Goal: Task Accomplishment & Management: Complete application form

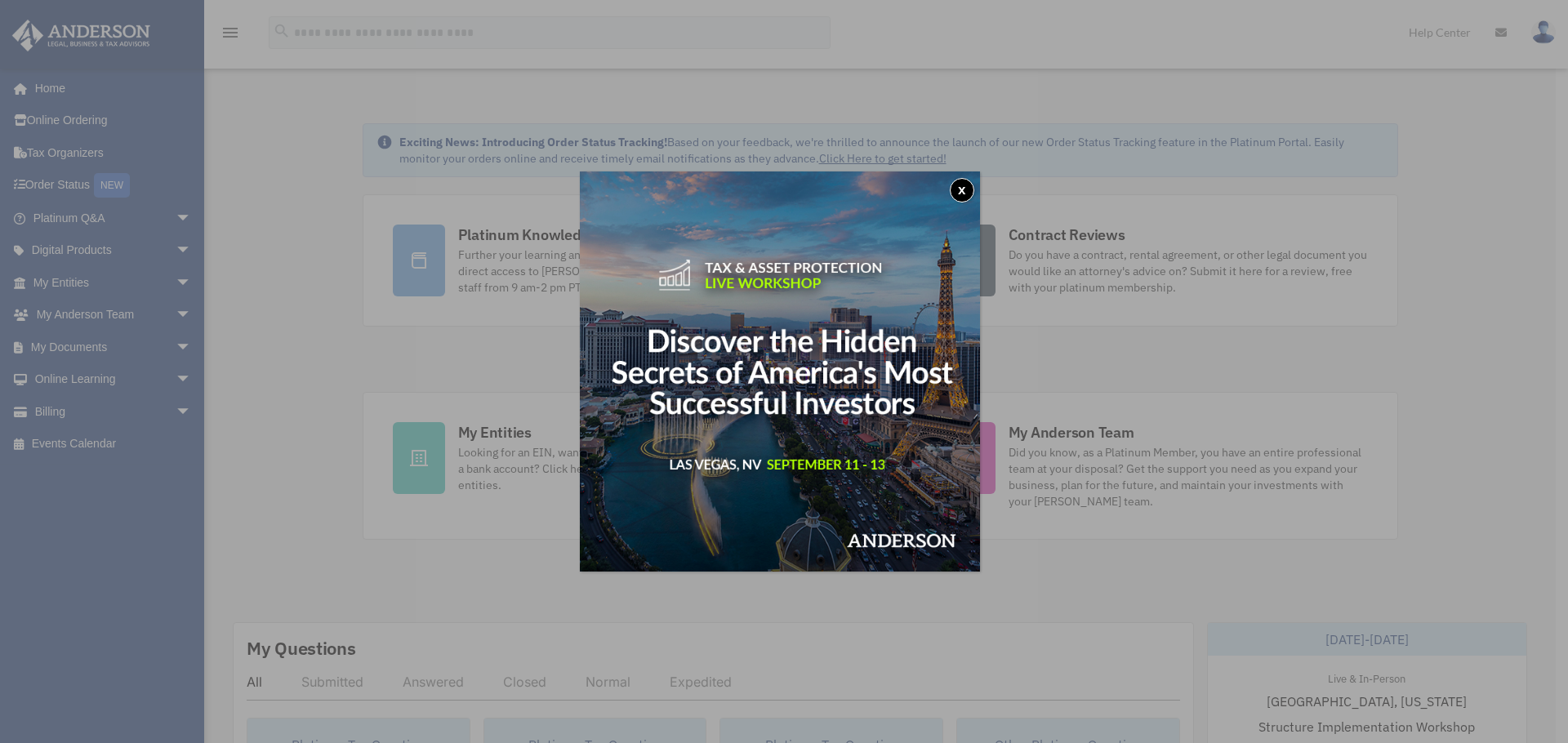
click at [961, 187] on button "x" at bounding box center [962, 190] width 25 height 25
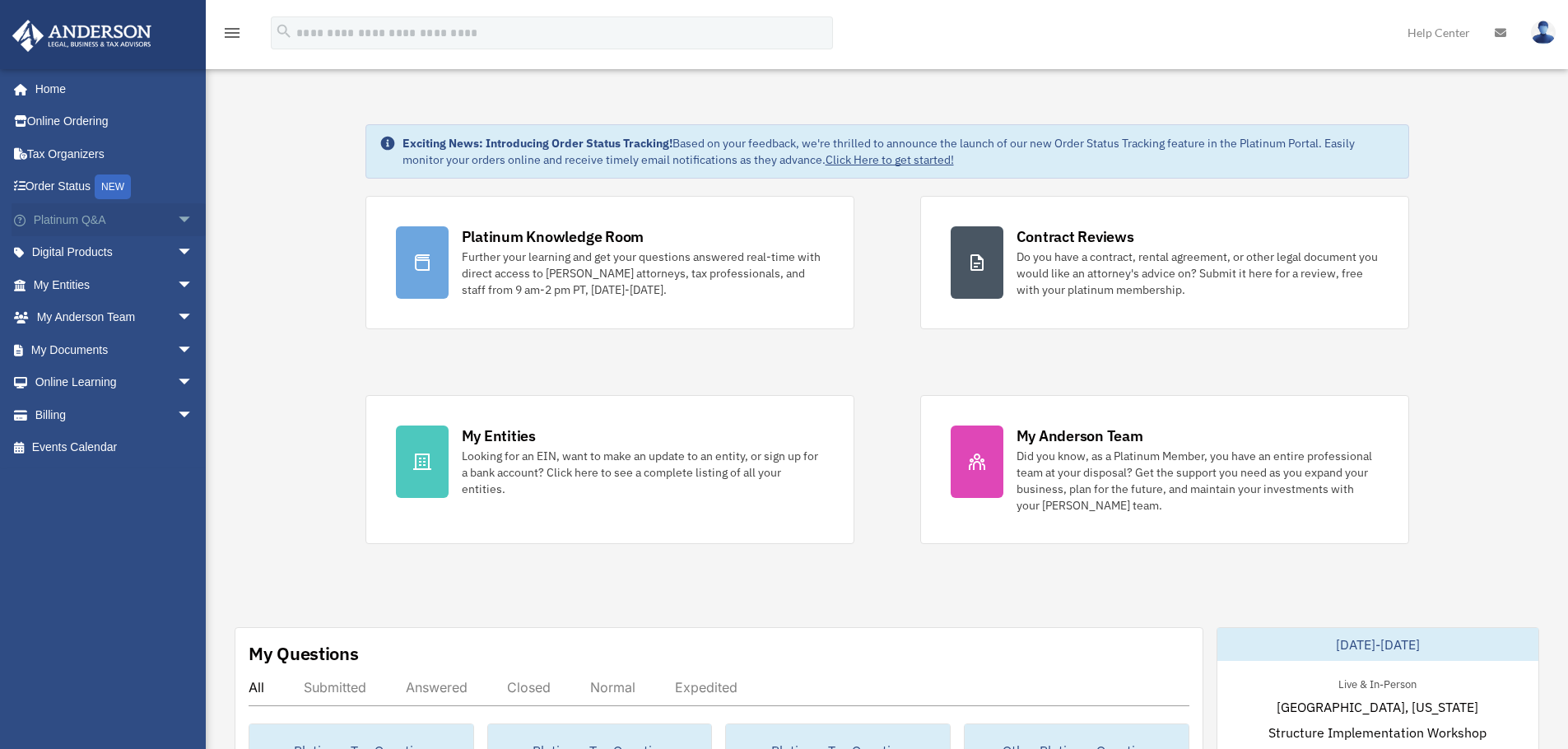
click at [136, 221] on link "Platinum Q&A arrow_drop_down" at bounding box center [114, 219] width 206 height 33
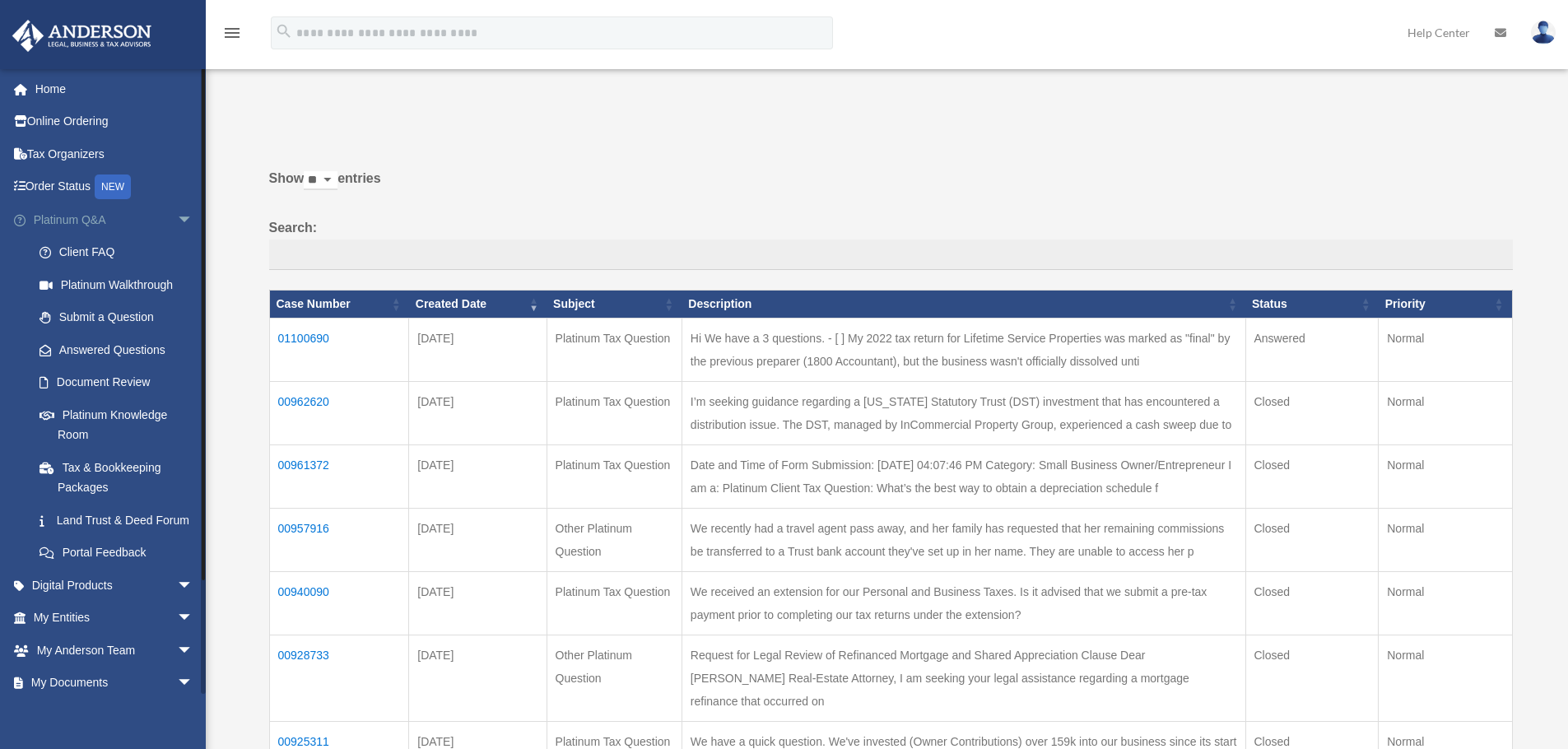
click at [177, 214] on span "arrow_drop_down" at bounding box center [194, 219] width 33 height 34
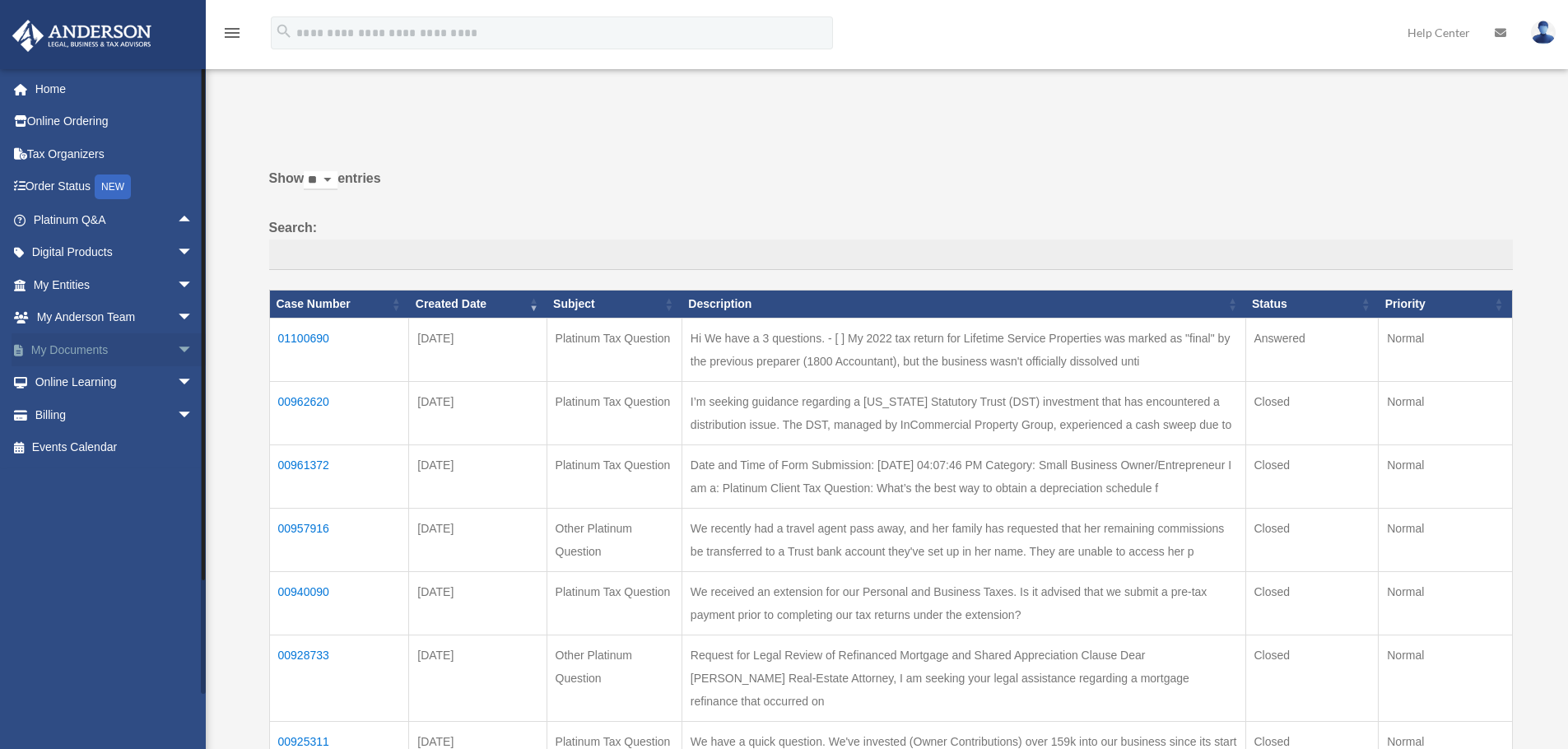
click at [177, 352] on span "arrow_drop_down" at bounding box center [194, 350] width 33 height 34
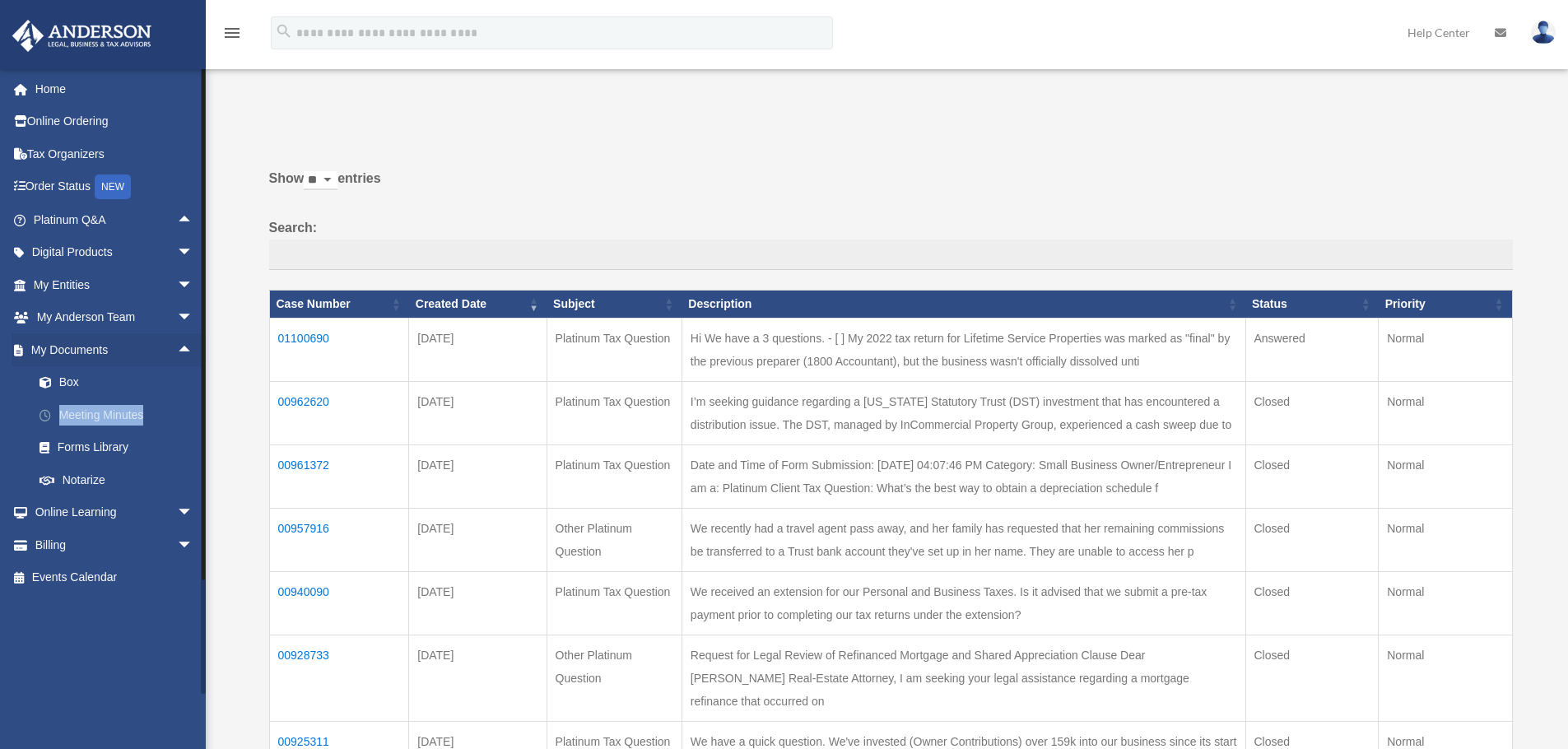
click at [96, 416] on link "Meeting Minutes" at bounding box center [121, 415] width 195 height 33
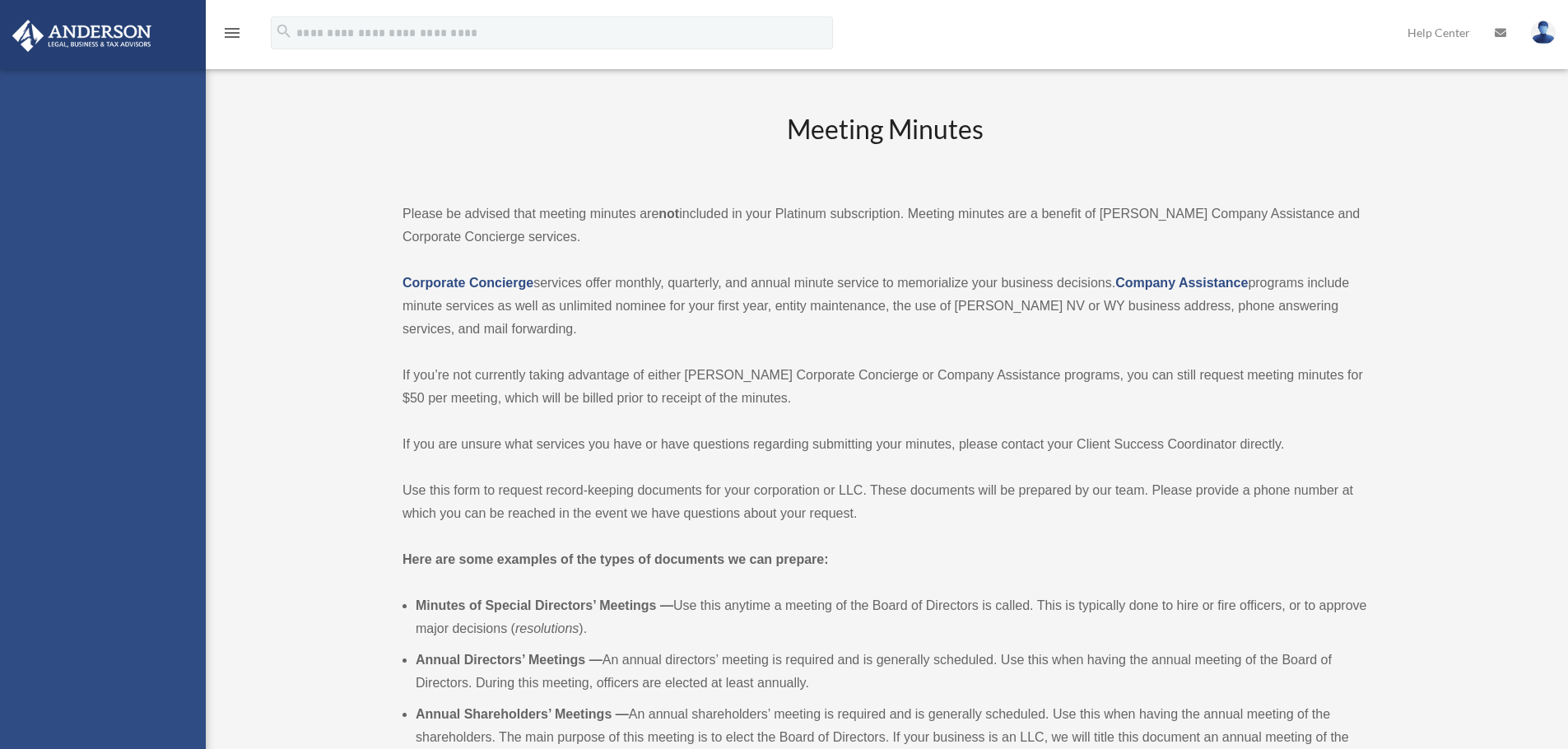
click at [113, 415] on div "anthony@icantwaittotravel.com Sign Out anthony@icantwaittotravel.com Home Onlin…" at bounding box center [103, 443] width 206 height 749
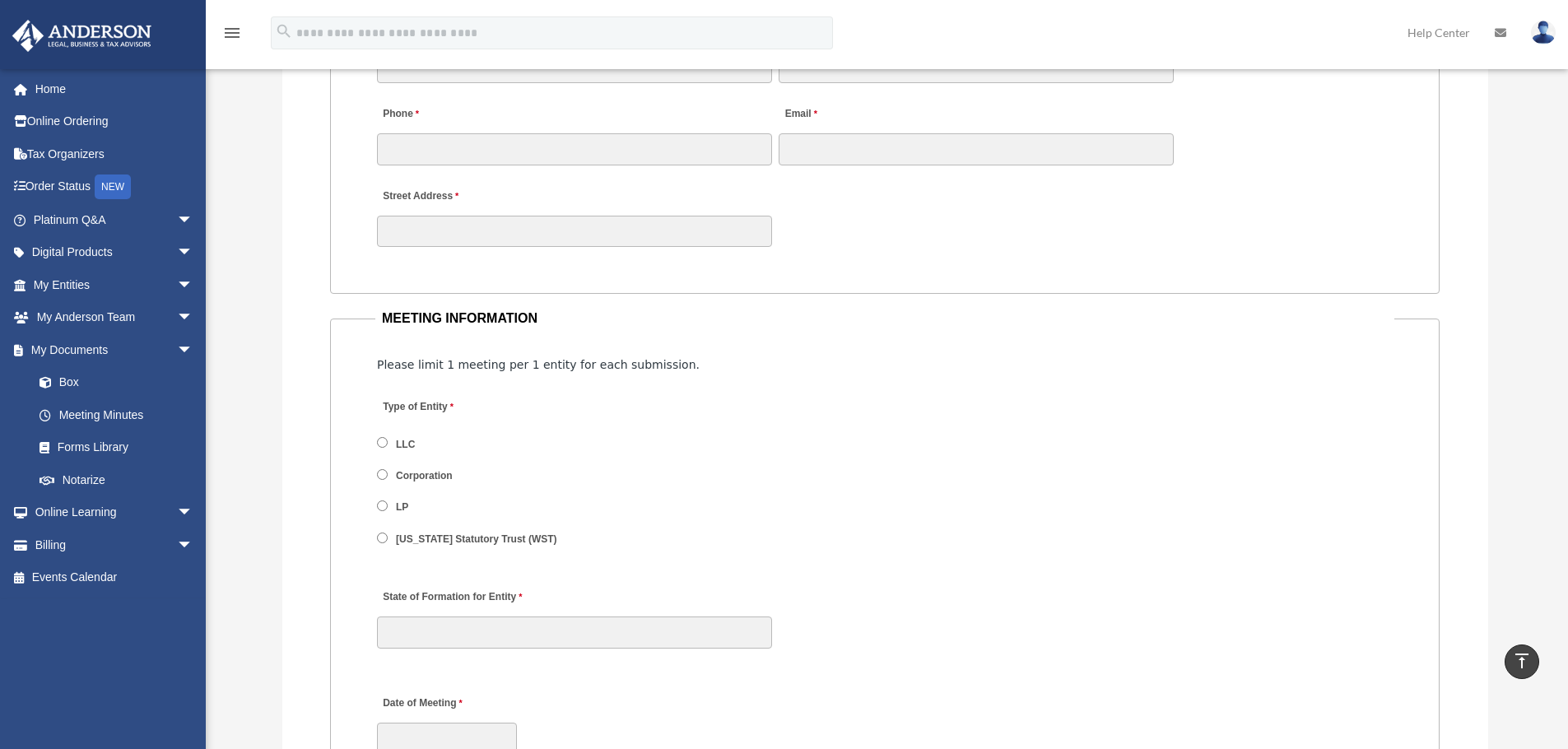
scroll to position [1798, 0]
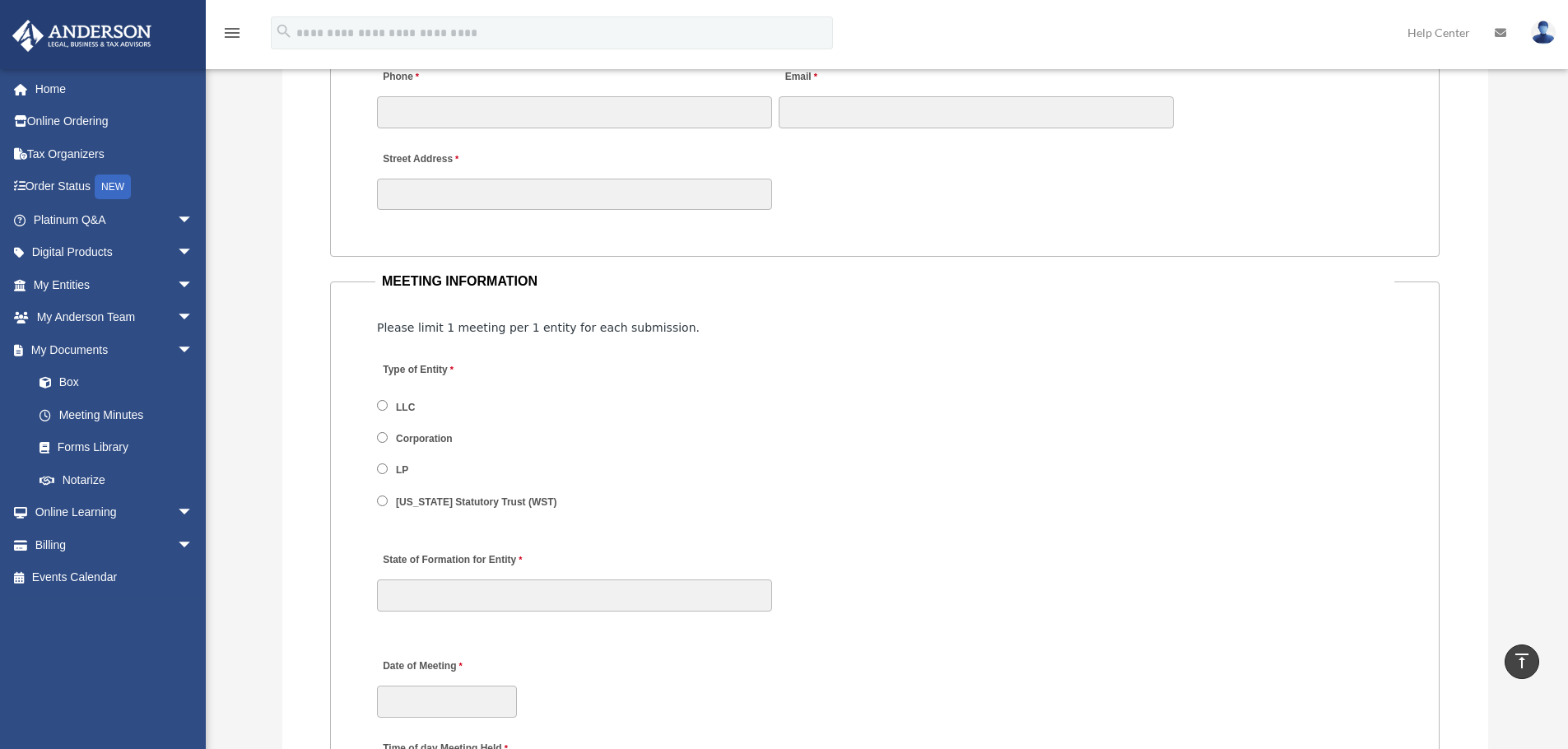
click at [631, 426] on div "Type of Entity LLC Corporation LP Wyoming Statutory Trust (WST)" at bounding box center [884, 441] width 1019 height 181
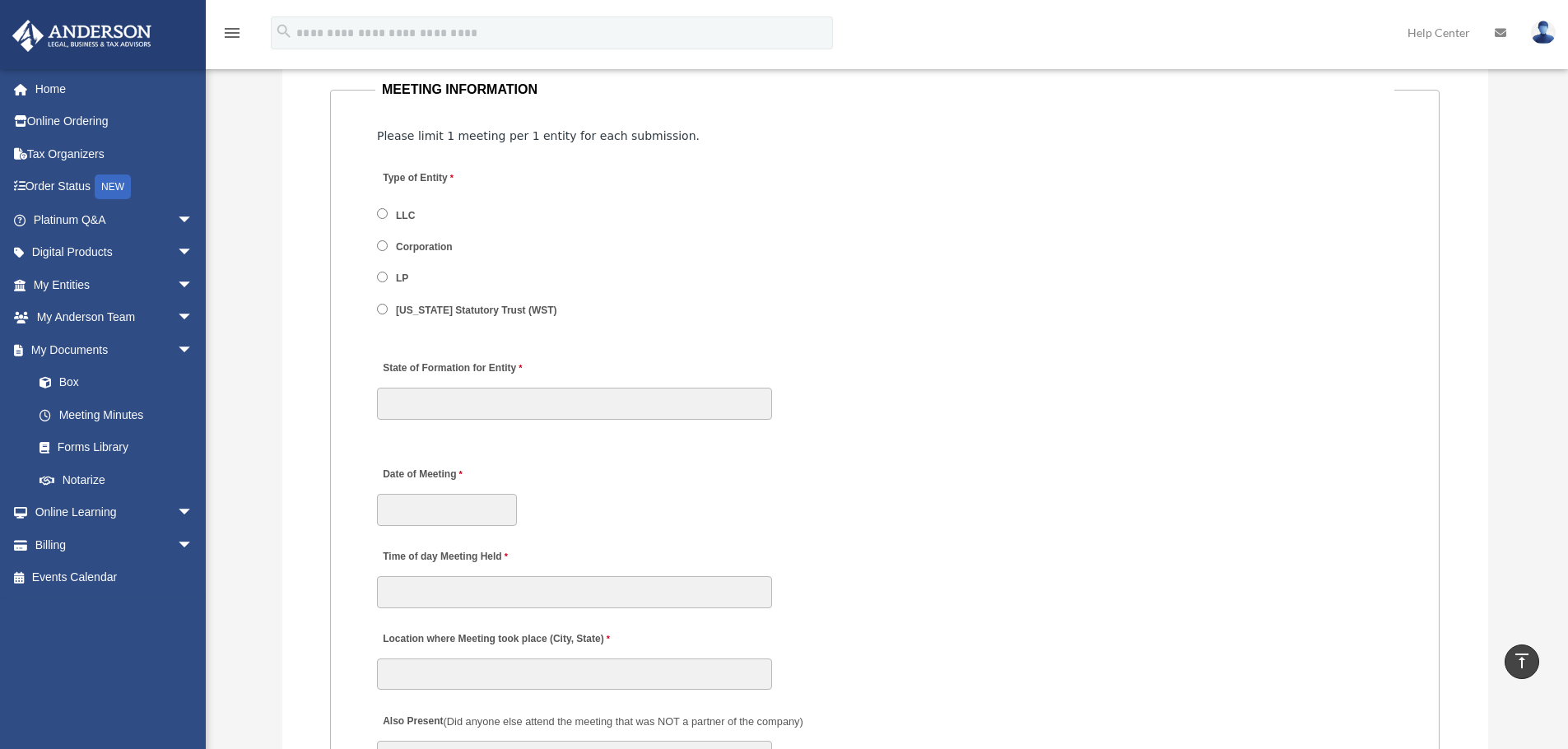
scroll to position [1992, 0]
click at [971, 339] on div "Name of LLC 80 characters left. Name of Corp 80 characters left. Name of LP 80 …" at bounding box center [884, 377] width 1019 height 82
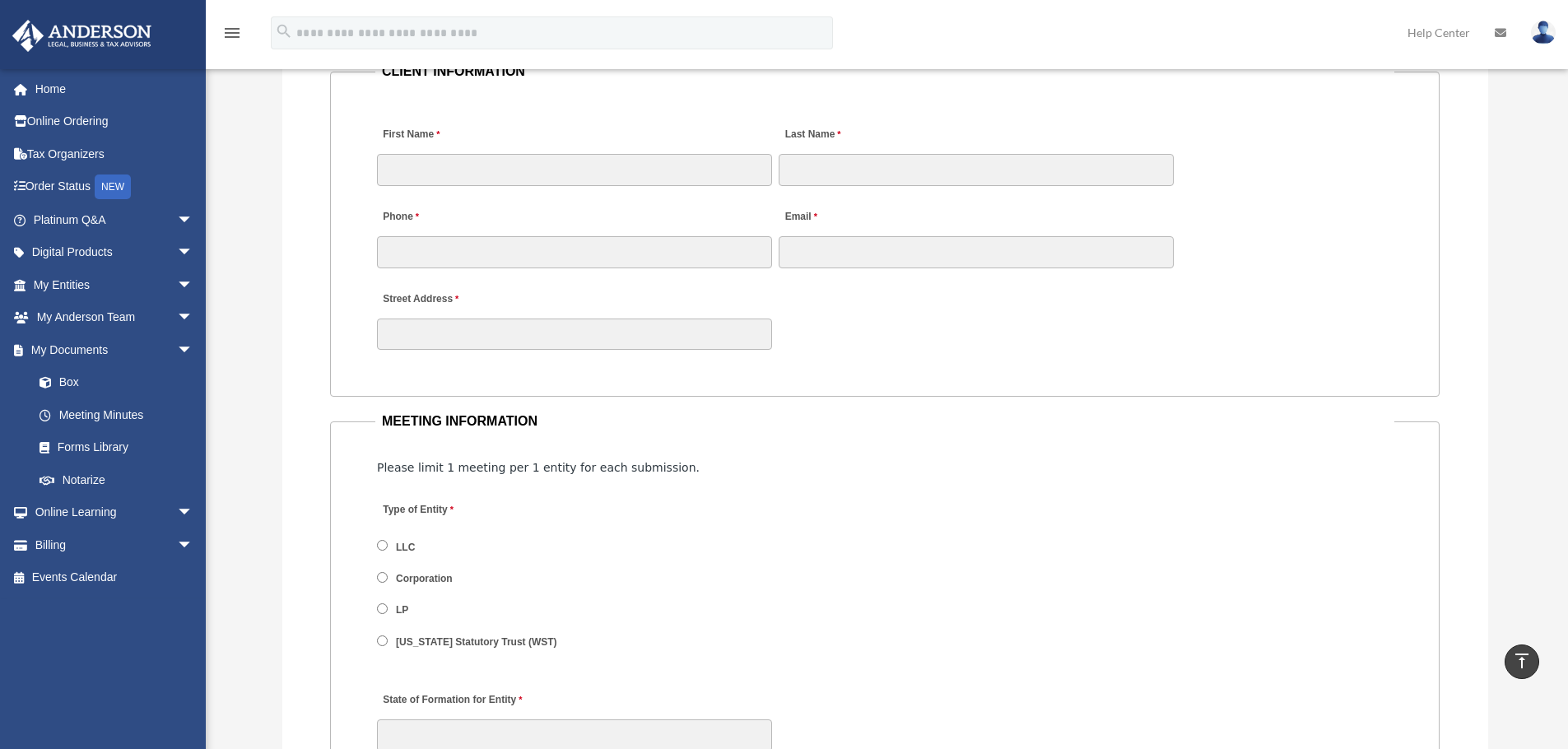
scroll to position [1660, 0]
click at [375, 543] on div "Type of Entity LLC Corporation LP Wyoming Statutory Trust (WST)" at bounding box center [884, 577] width 1019 height 181
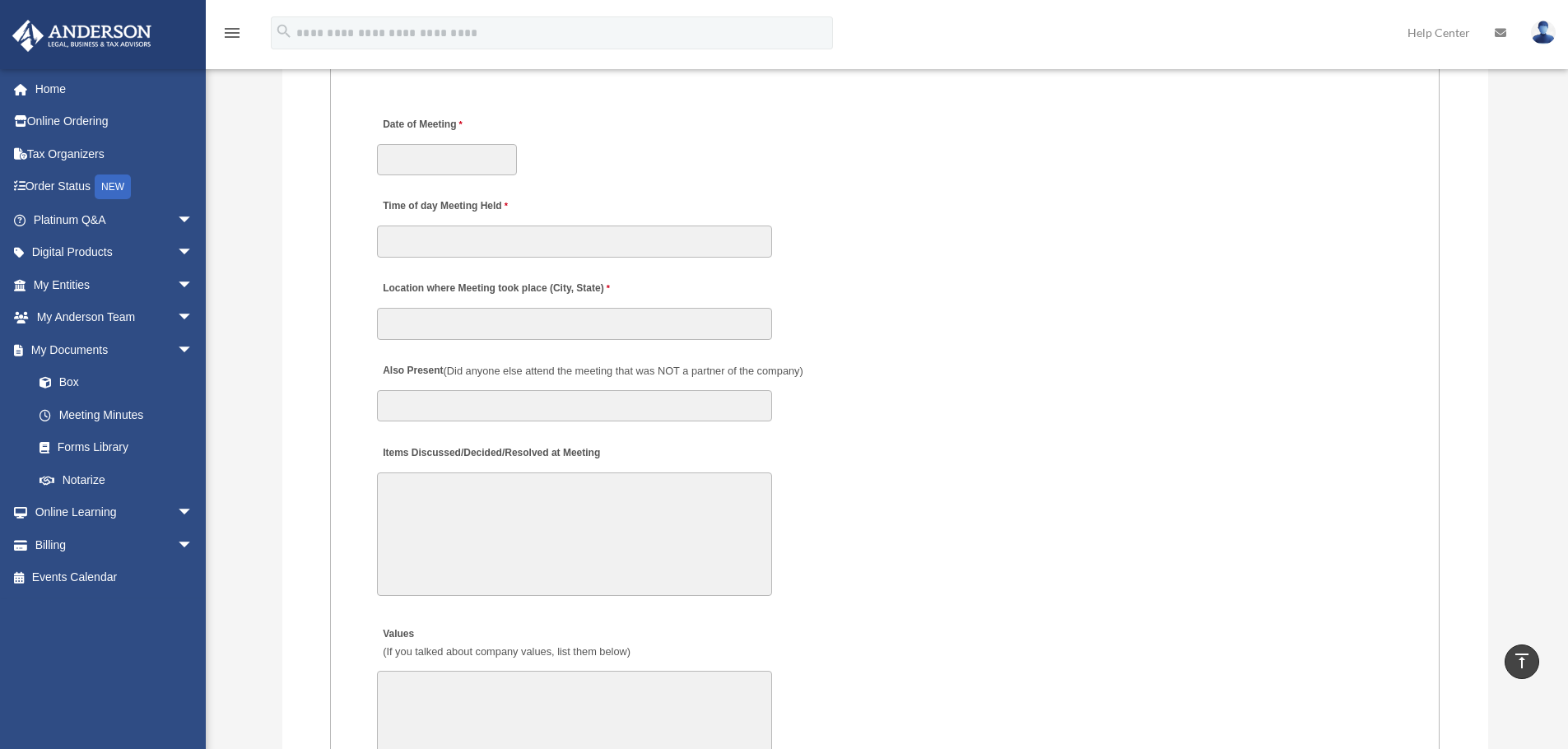
scroll to position [2762, 0]
click at [613, 630] on label "Values (If you talked about company values, list them below)" at bounding box center [505, 640] width 257 height 40
click at [613, 668] on textarea "Values (If you talked about company values, list them below)" at bounding box center [574, 729] width 395 height 124
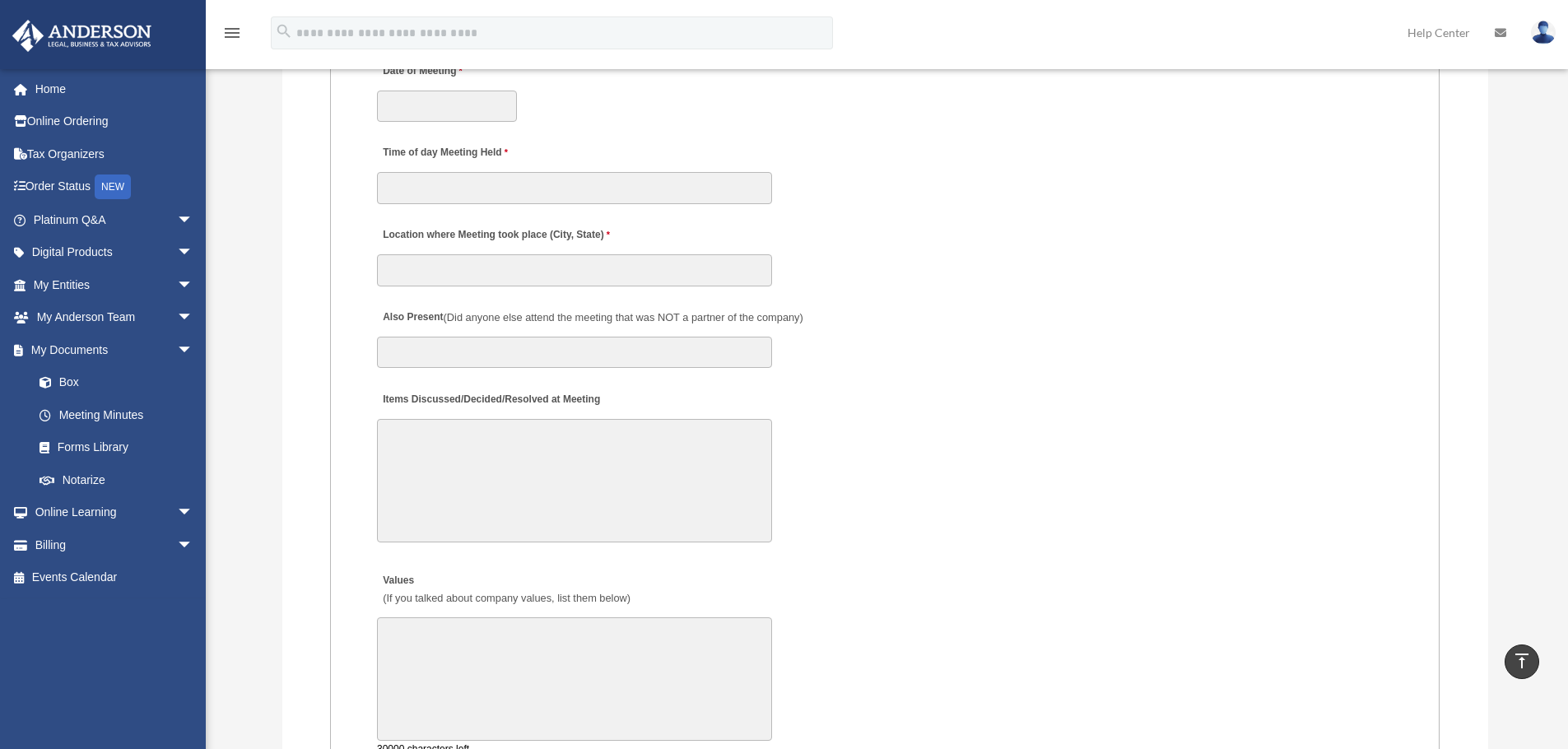
scroll to position [2813, 0]
click at [647, 562] on div "Values (If you talked about company values, list them below) 30000 characters l…" at bounding box center [884, 655] width 1019 height 188
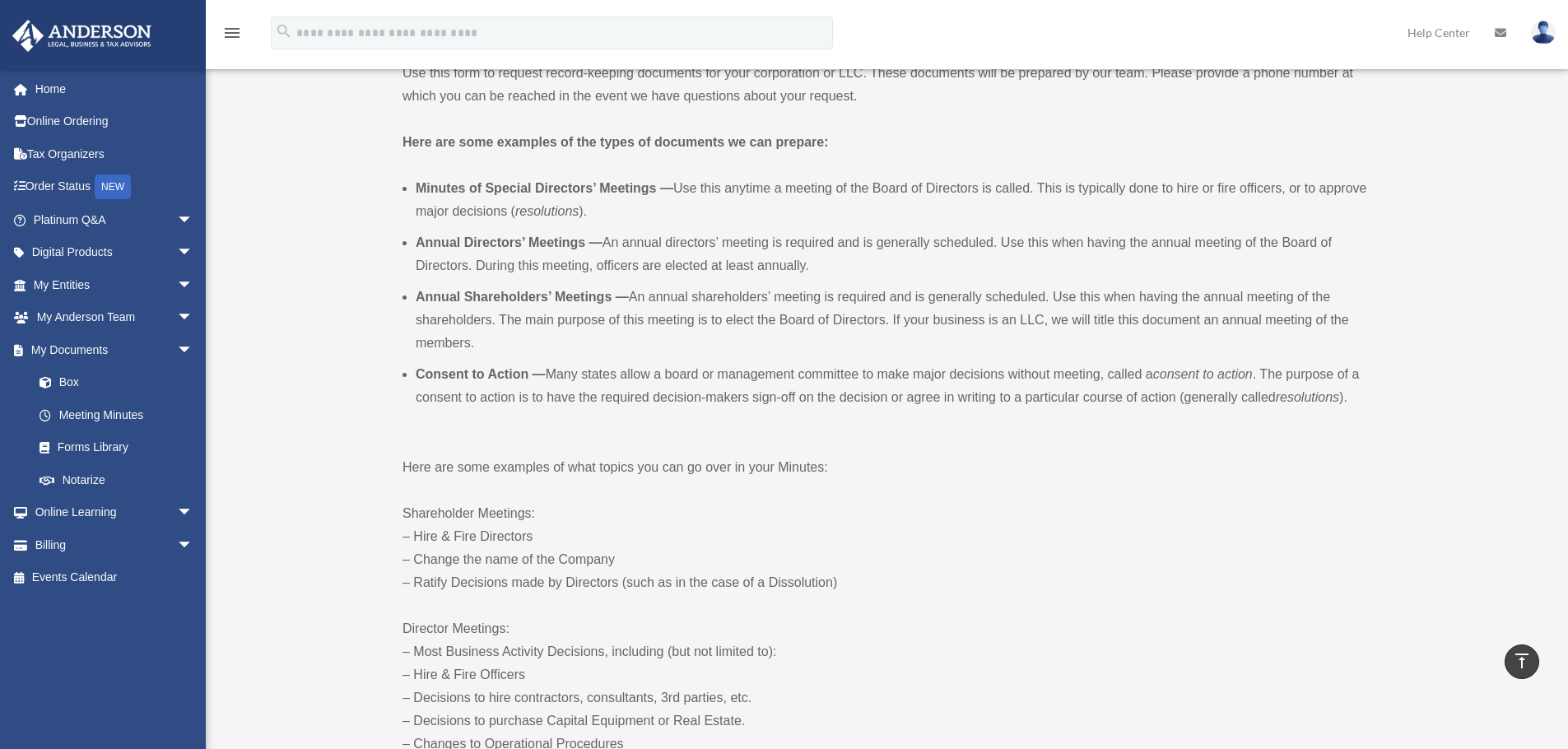
scroll to position [2326, 0]
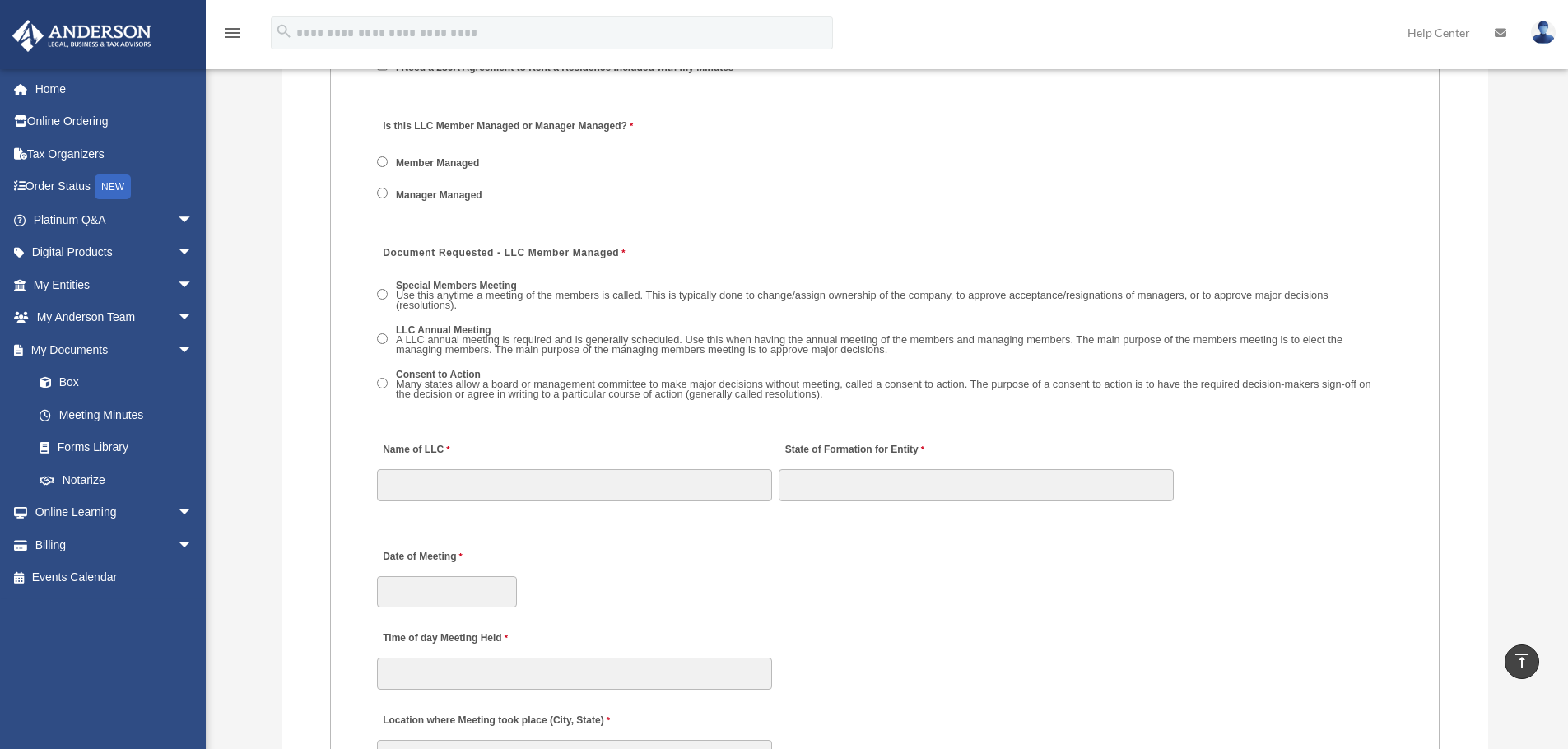
click at [291, 319] on div "Request for Meeting Minutes Please ensure the email you list is associated with…" at bounding box center [886, 539] width 1206 height 3111
click at [85, 157] on link "Tax Organizers" at bounding box center [114, 154] width 206 height 33
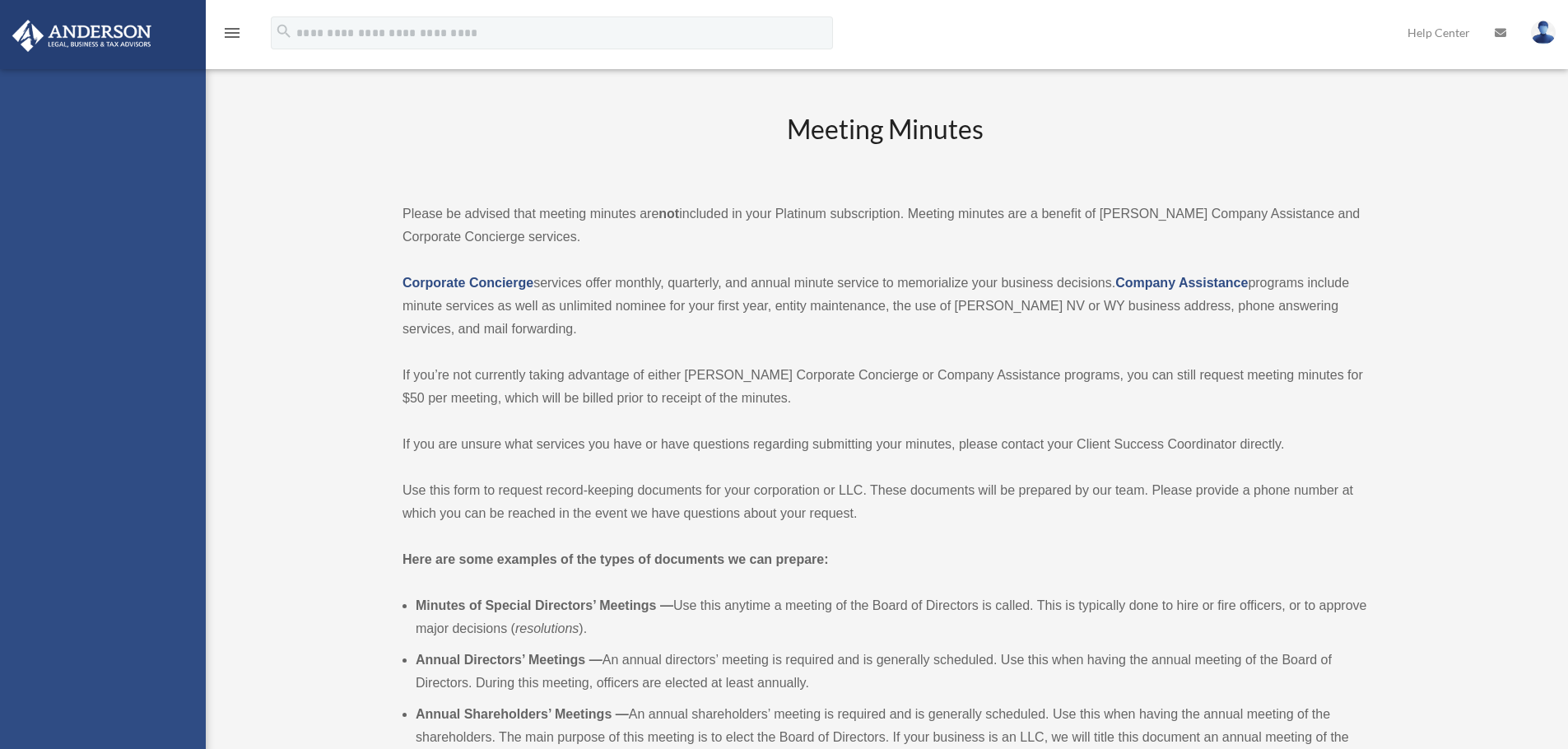
scroll to position [2326, 0]
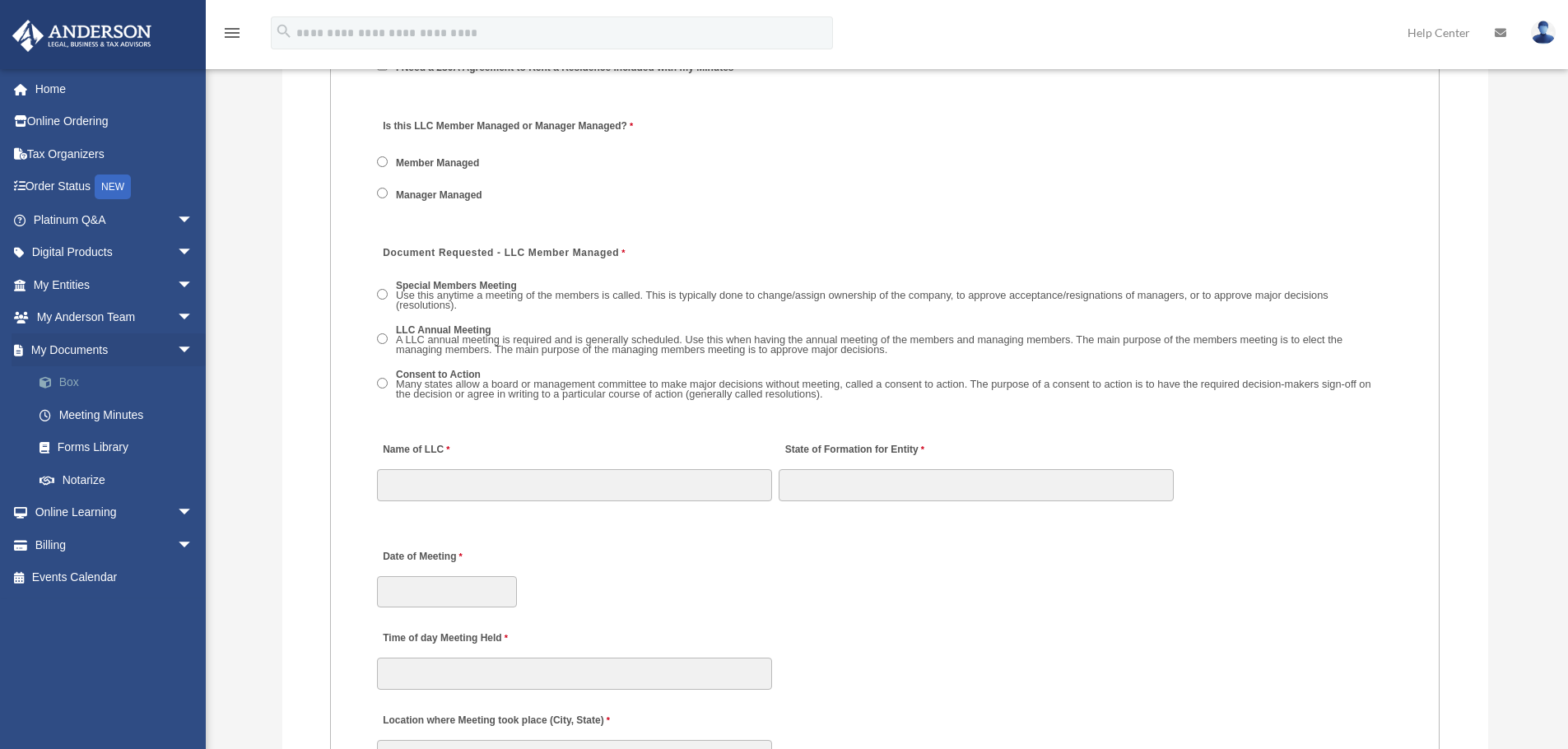
click at [66, 379] on link "Box" at bounding box center [121, 383] width 195 height 33
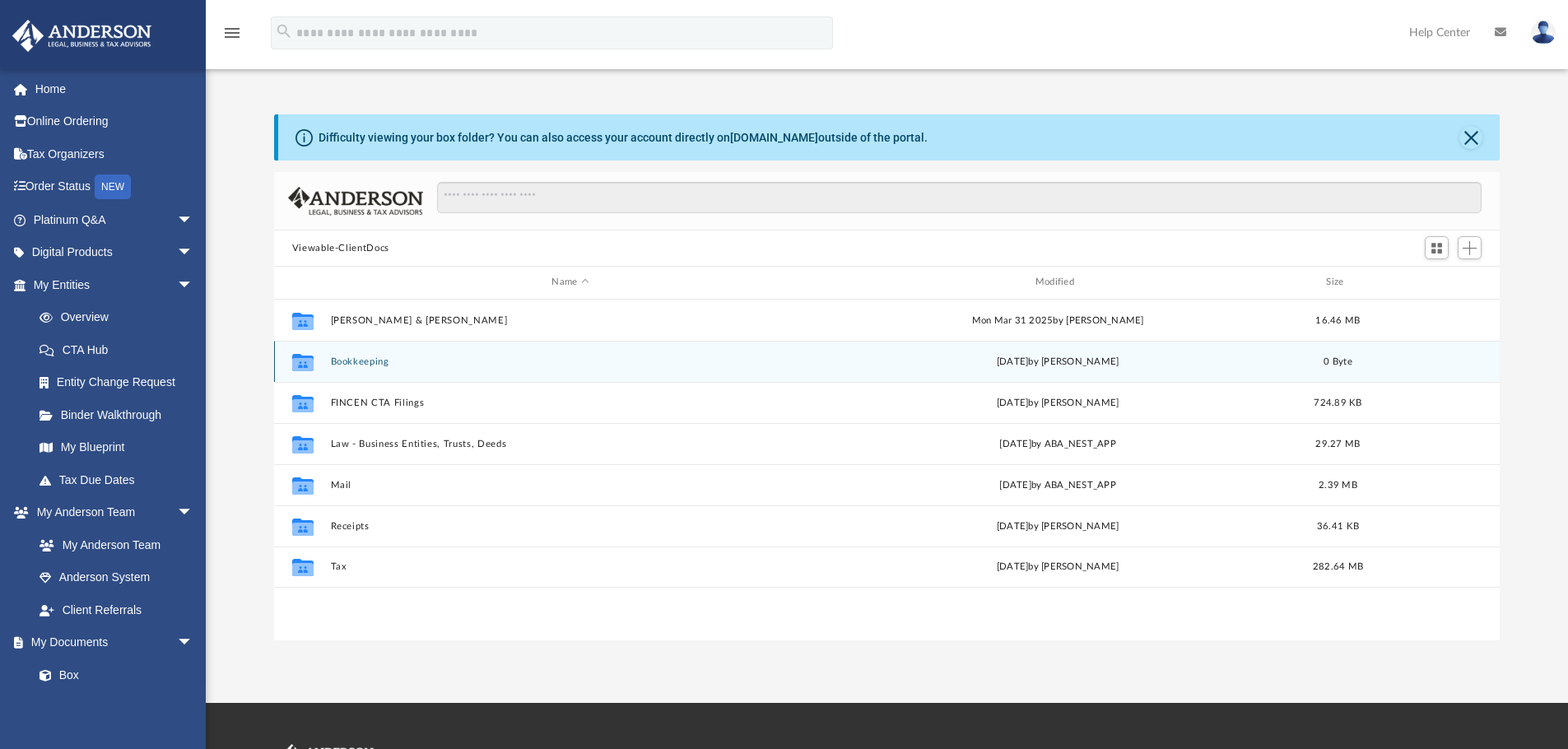
scroll to position [362, 1213]
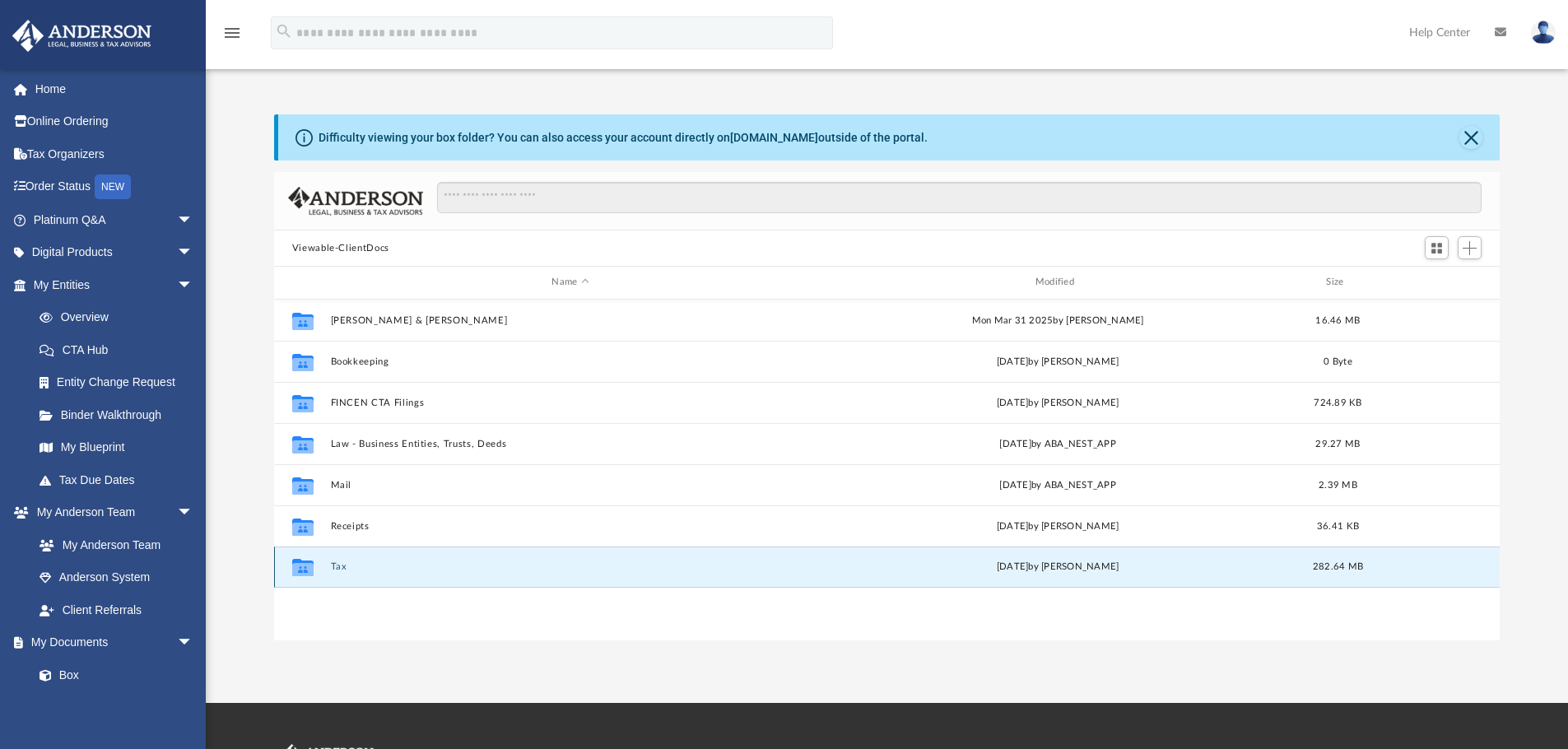
click at [339, 569] on button "Tax" at bounding box center [569, 567] width 479 height 10
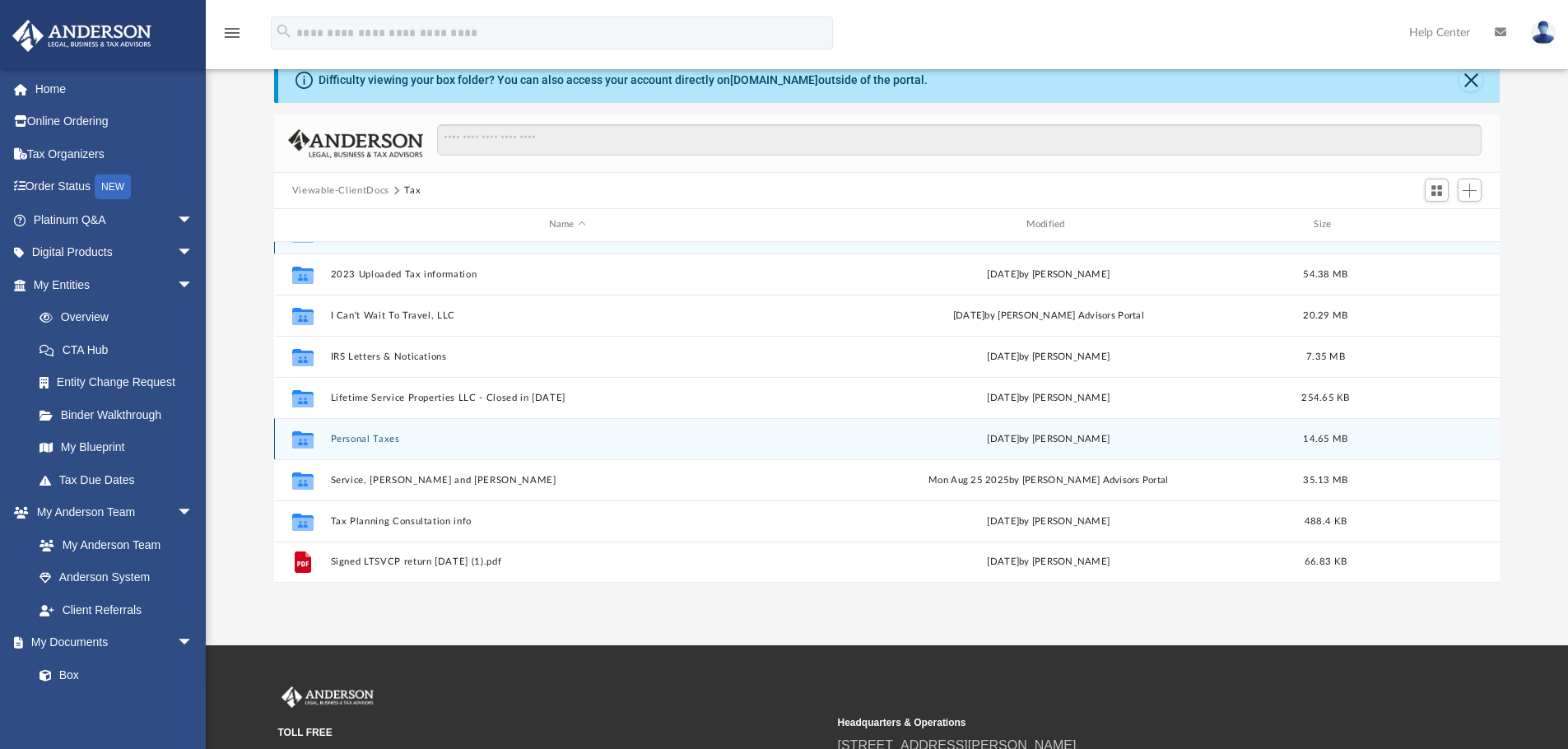
scroll to position [136, 0]
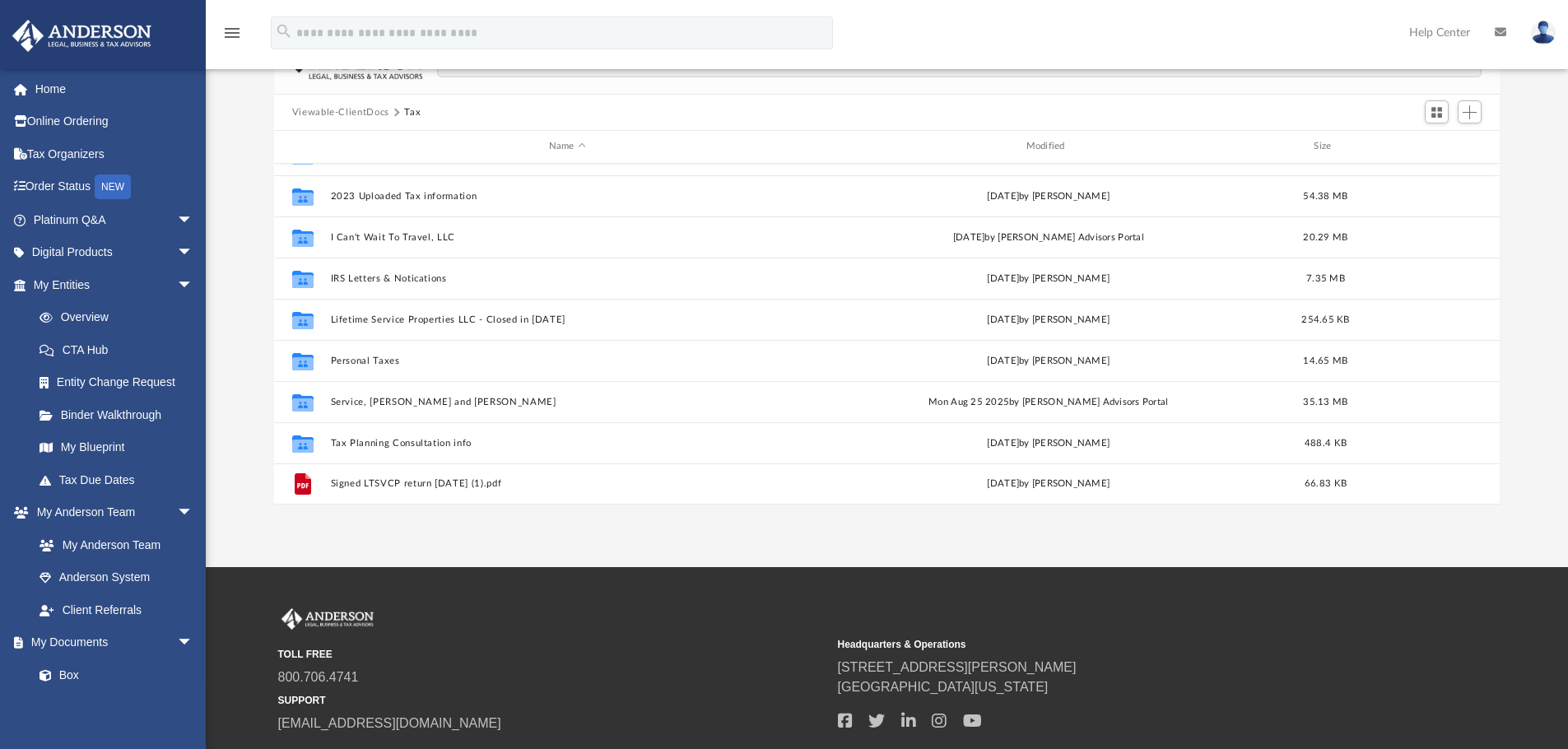
click at [397, 546] on div "App [PERSON_NAME][EMAIL_ADDRESS][DOMAIN_NAME] Sign Out [PERSON_NAME][EMAIL_ADDR…" at bounding box center [784, 216] width 1568 height 703
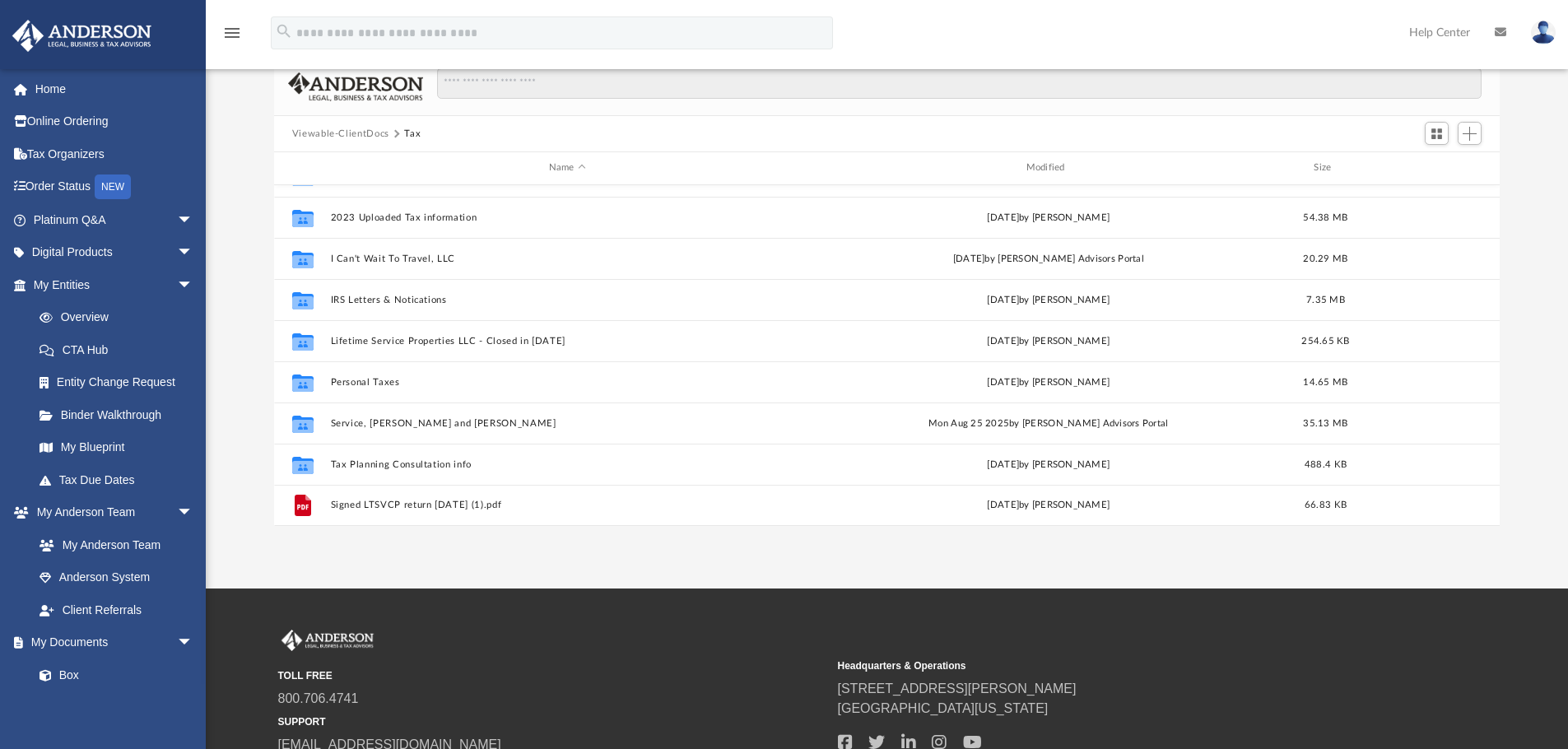
scroll to position [113, 0]
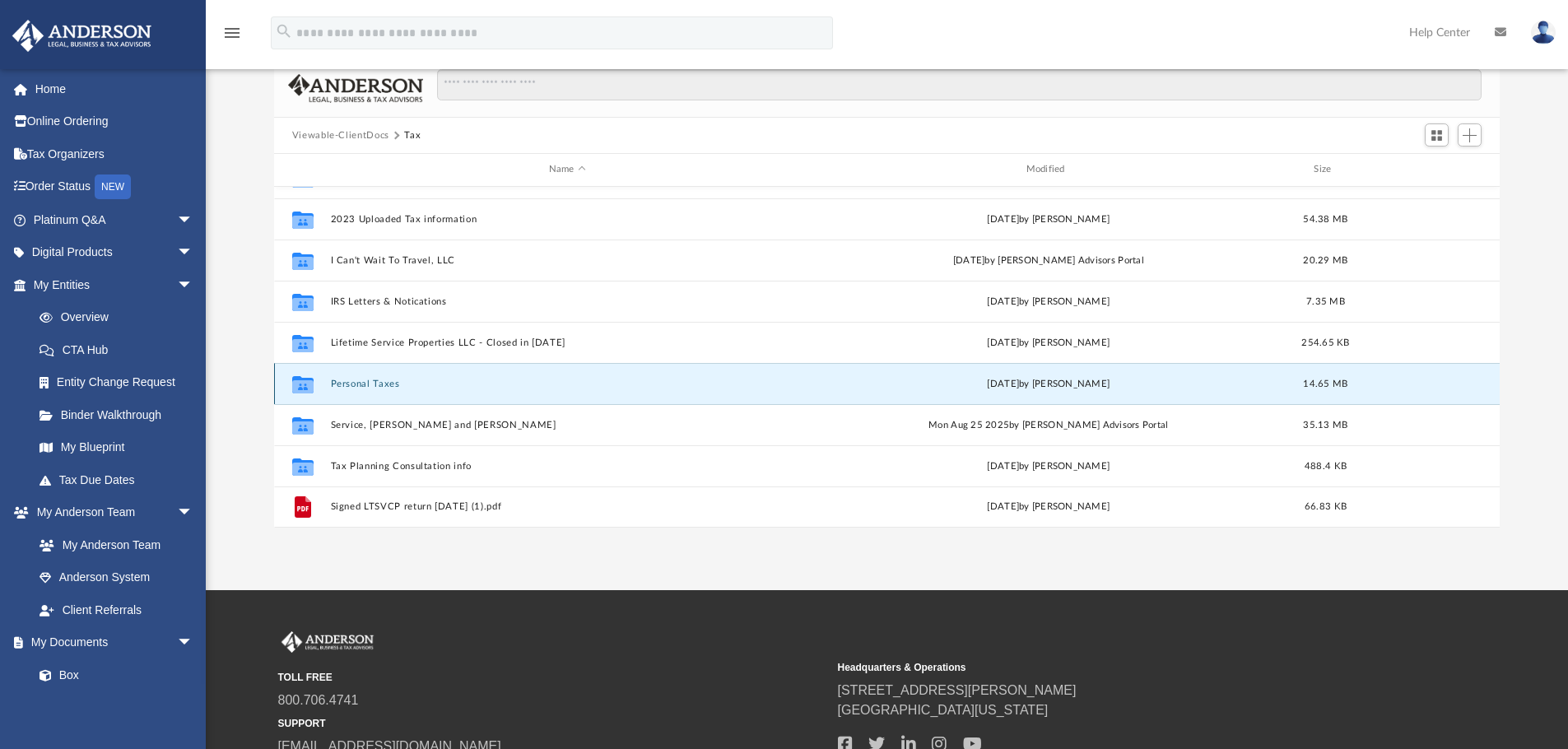
click at [386, 385] on button "Personal Taxes" at bounding box center [567, 384] width 474 height 10
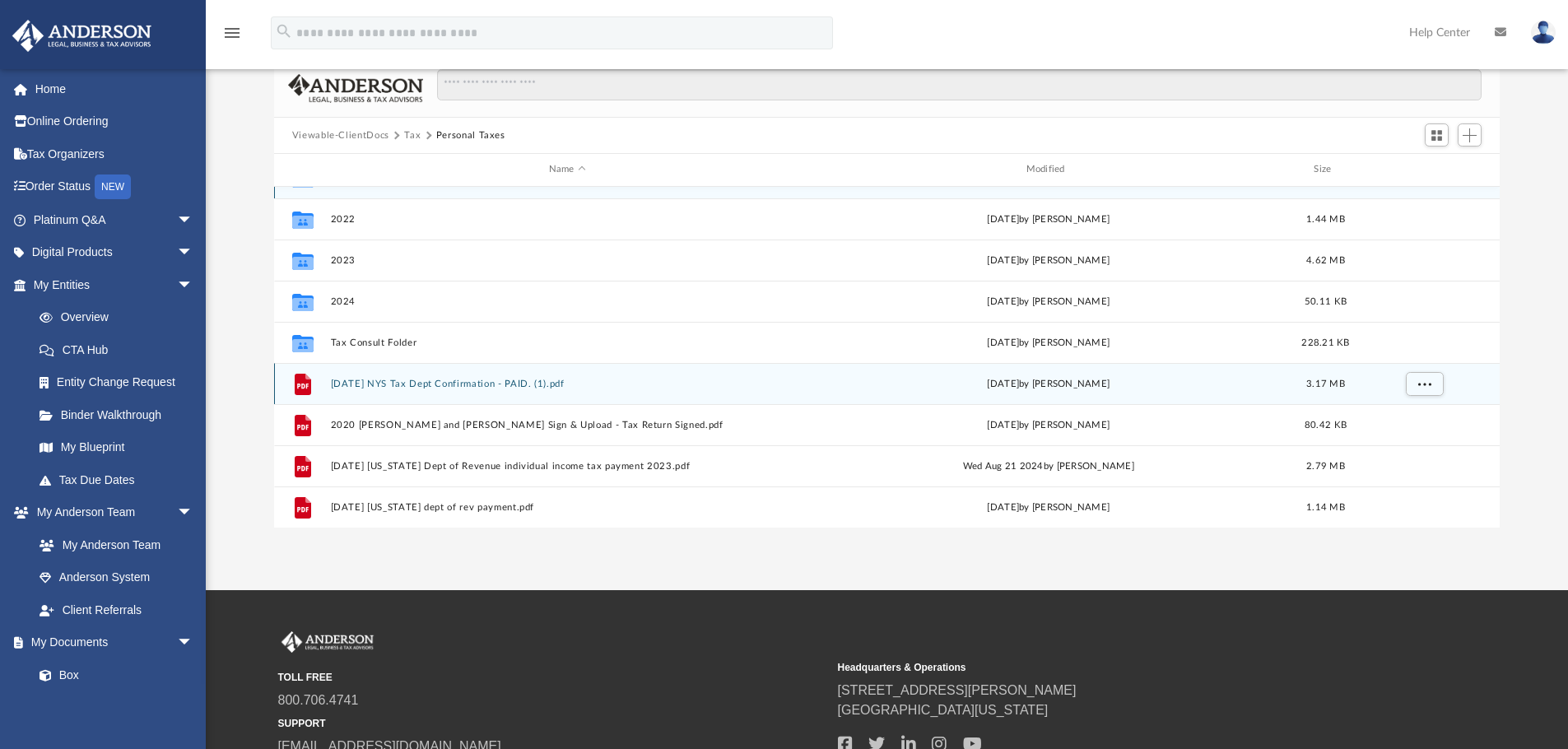
scroll to position [0, 0]
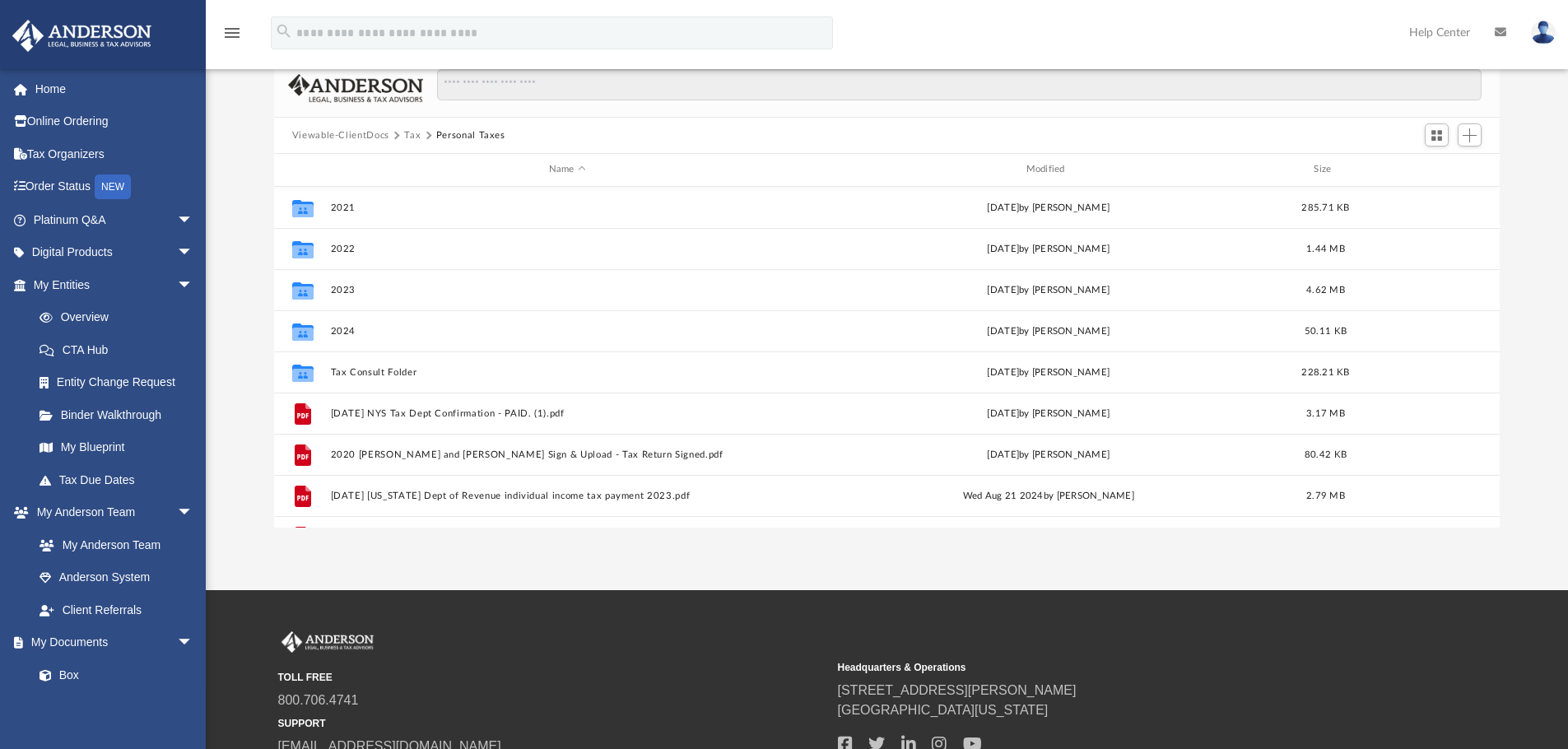
click at [414, 136] on button "Tax" at bounding box center [412, 136] width 16 height 15
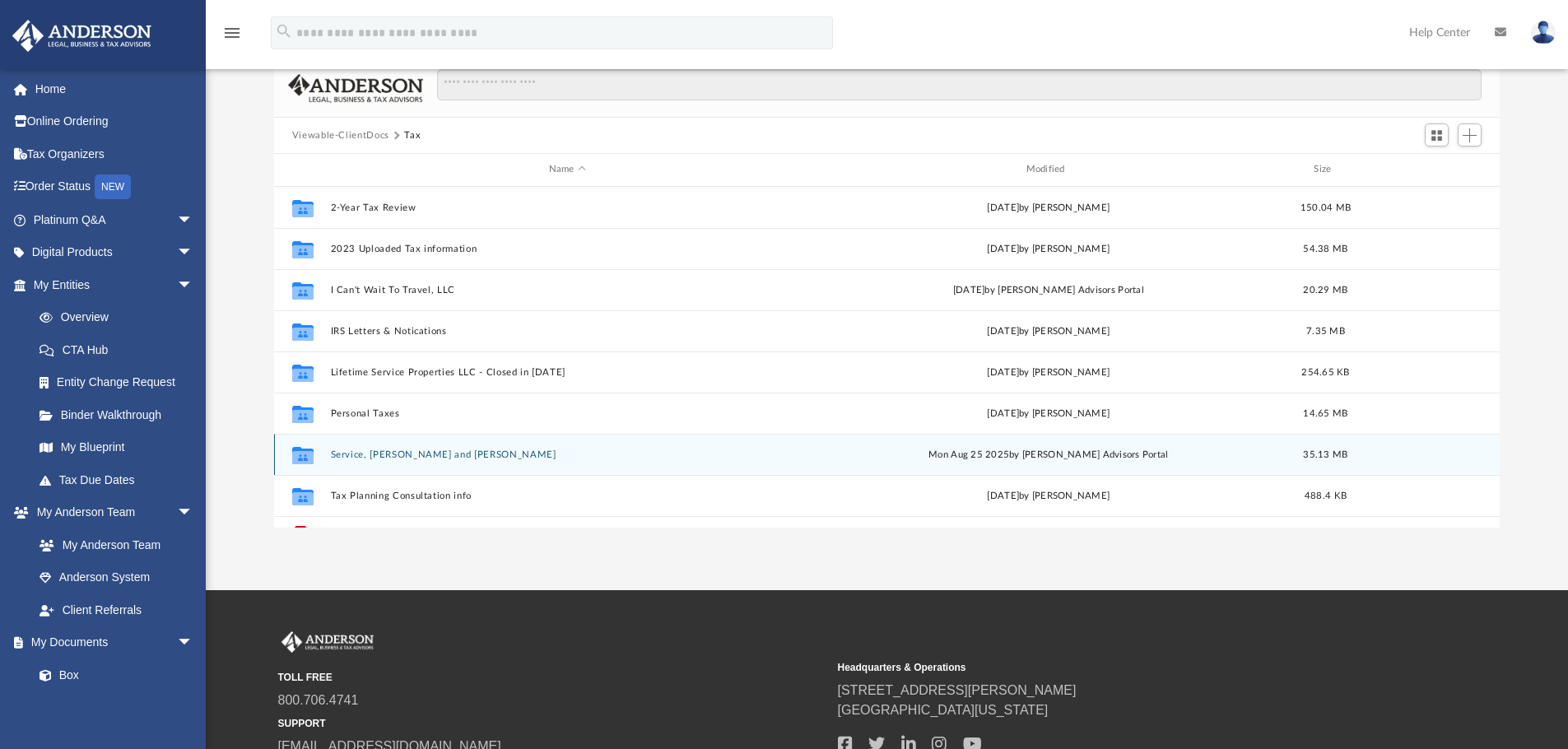
click at [365, 457] on button "Service, [PERSON_NAME] and [PERSON_NAME]" at bounding box center [567, 454] width 474 height 10
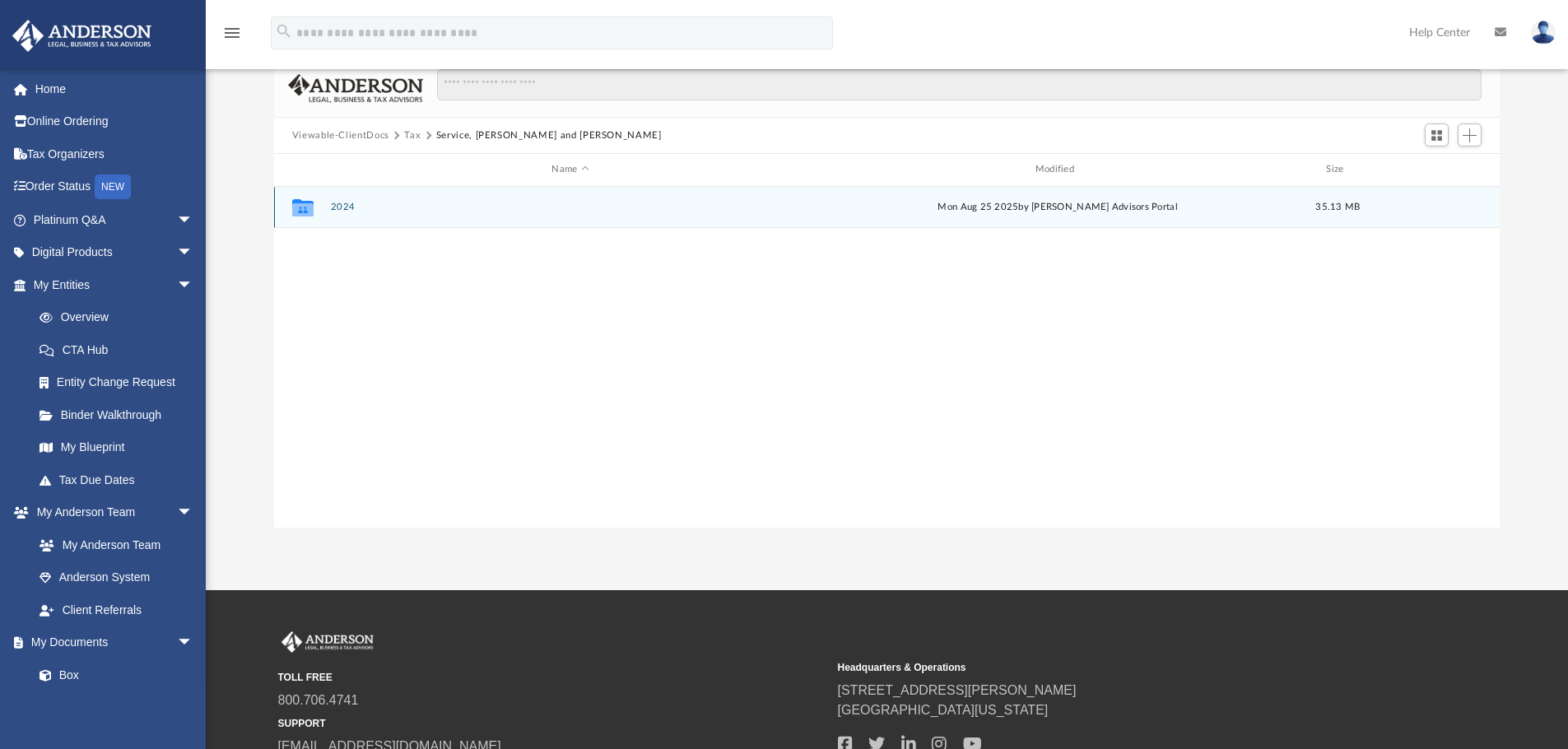
click at [327, 200] on div "Collaborated Folder 2024 [DATE] by [PERSON_NAME] Advisors Portal 35.13 MB" at bounding box center [886, 207] width 1226 height 41
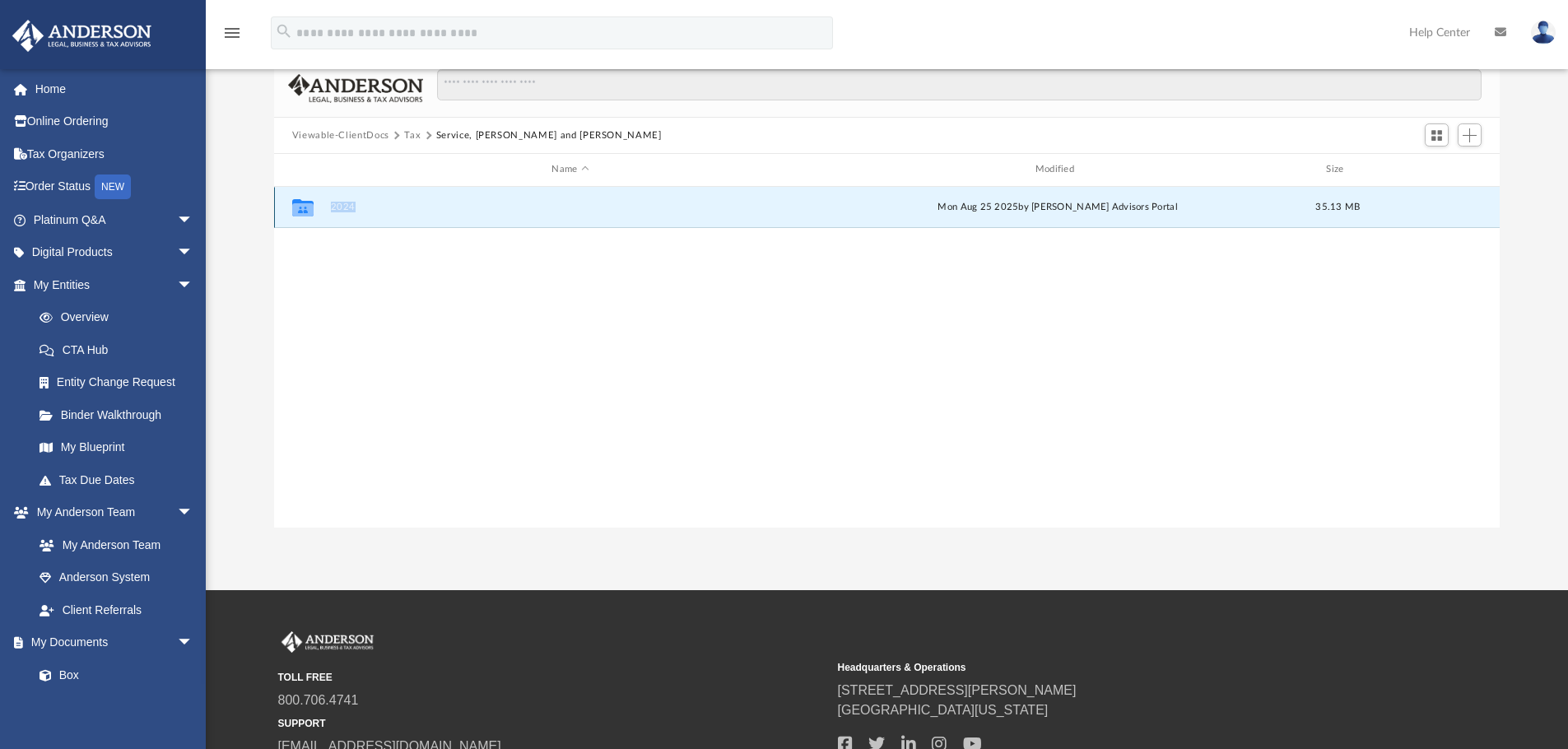
click at [327, 200] on div "Collaborated Folder 2024 [DATE] by [PERSON_NAME] Advisors Portal 35.13 MB" at bounding box center [886, 207] width 1226 height 41
click at [336, 213] on button "2024" at bounding box center [569, 206] width 479 height 10
click at [363, 211] on button "Digital Tax Organizer" at bounding box center [569, 206] width 479 height 10
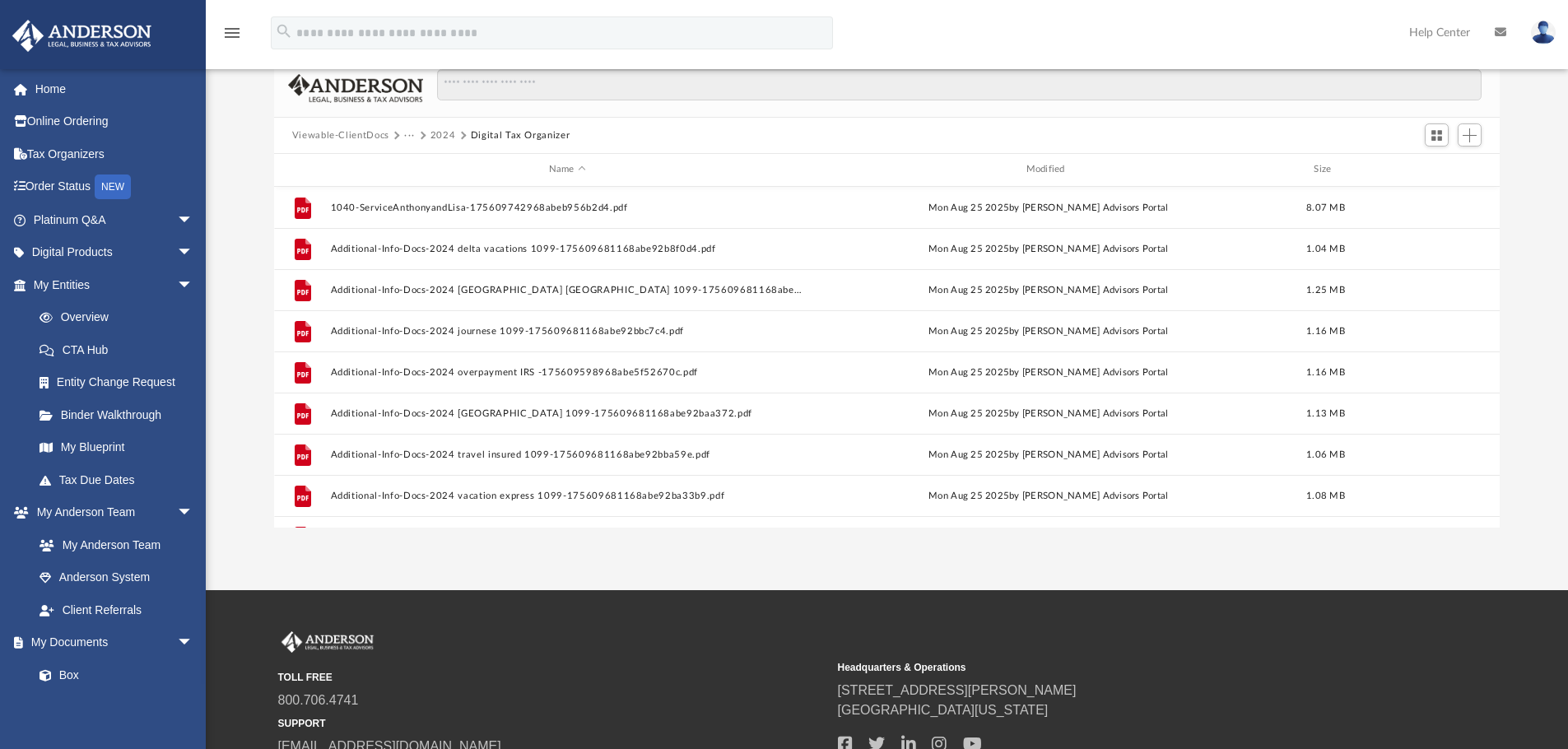
click at [242, 111] on div "Difficulty viewing your box folder? You can also access your account directly o…" at bounding box center [886, 264] width 1362 height 526
click at [244, 156] on div "Difficulty viewing your box folder? You can also access your account directly o…" at bounding box center [886, 264] width 1362 height 526
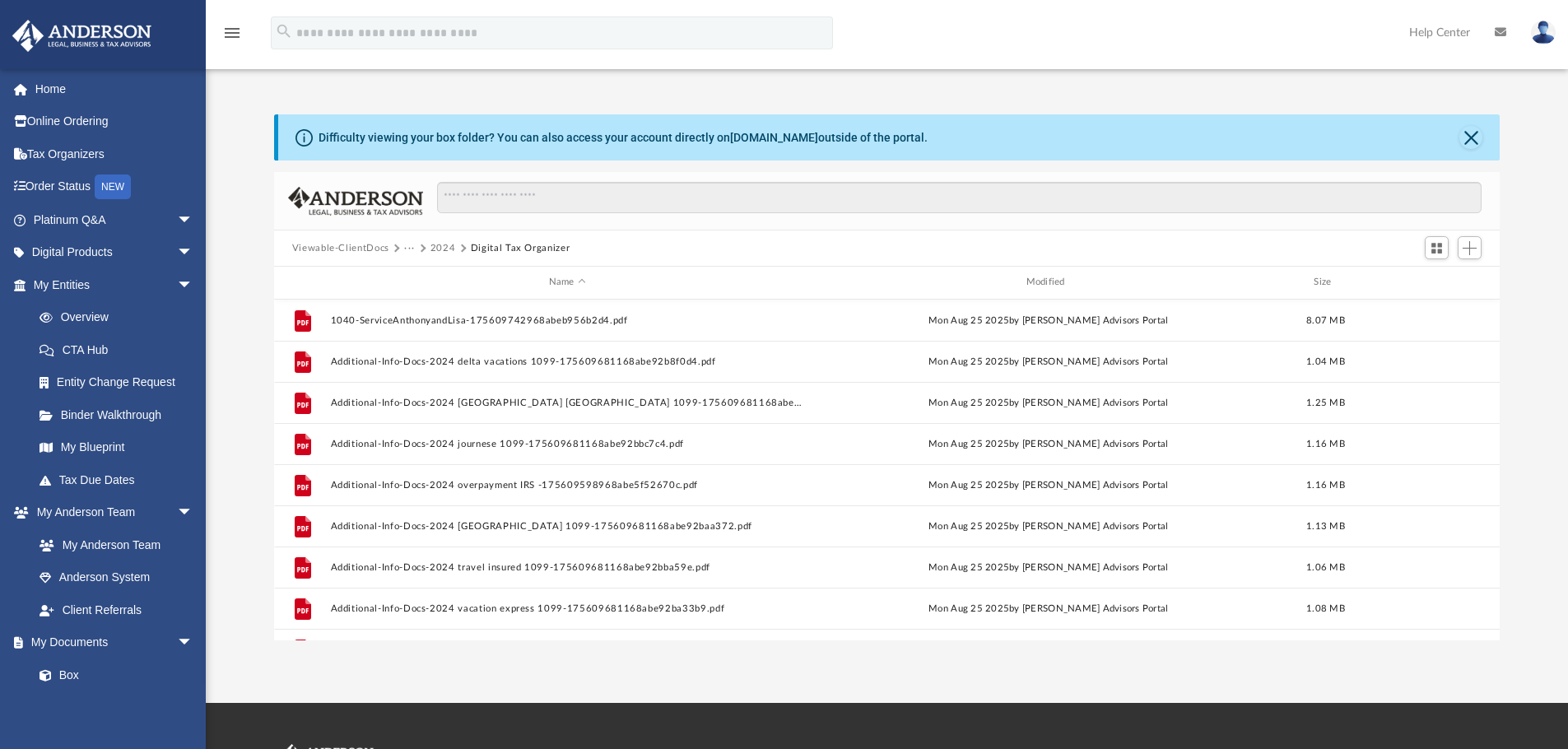
scroll to position [362, 1213]
click at [1477, 243] on button "Add" at bounding box center [1470, 247] width 25 height 23
click at [1431, 289] on li "Upload" at bounding box center [1445, 281] width 53 height 17
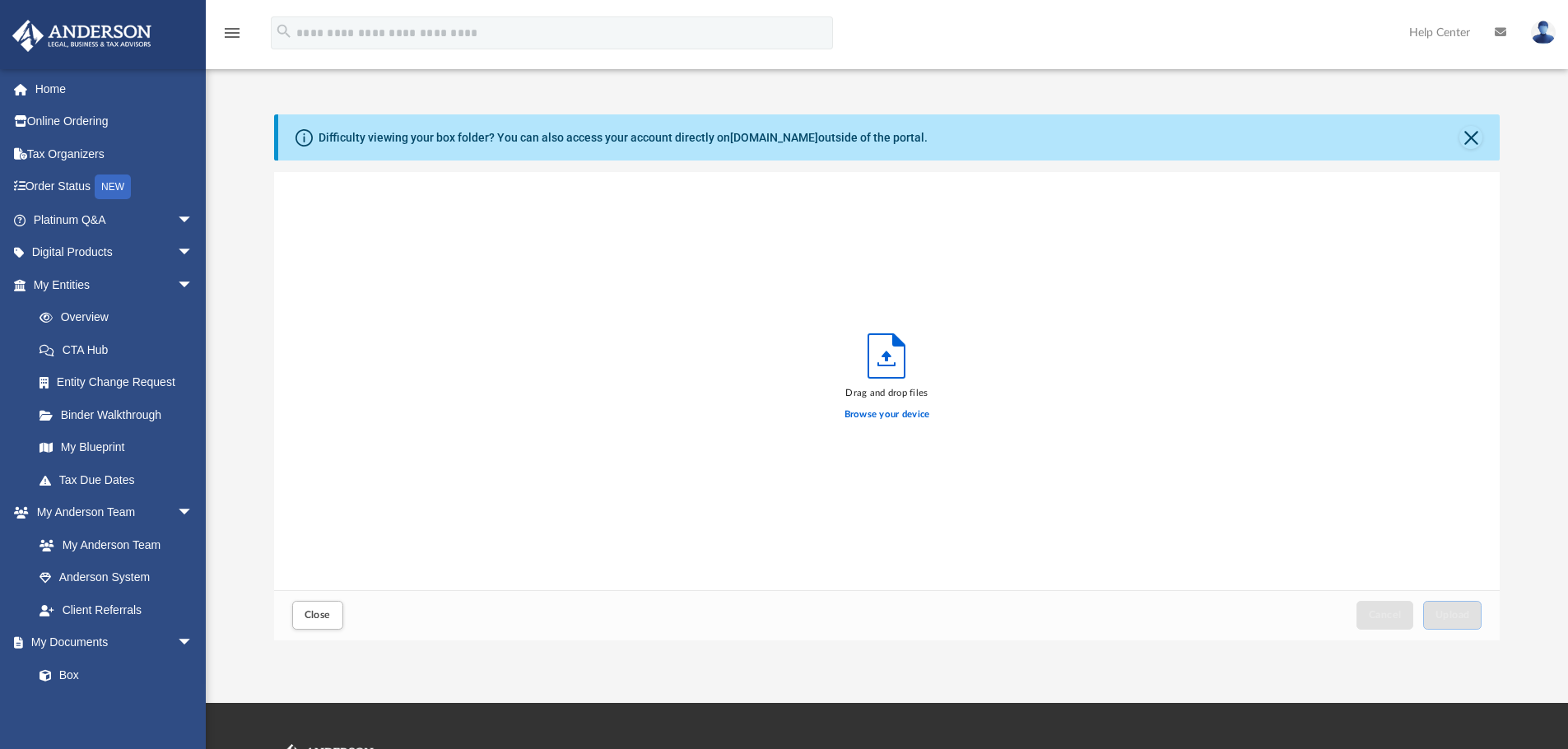
scroll to position [405, 1213]
click at [861, 416] on label "Browse your device" at bounding box center [886, 415] width 86 height 15
click at [0, 0] on input "Browse your device" at bounding box center [0, 0] width 0 height 0
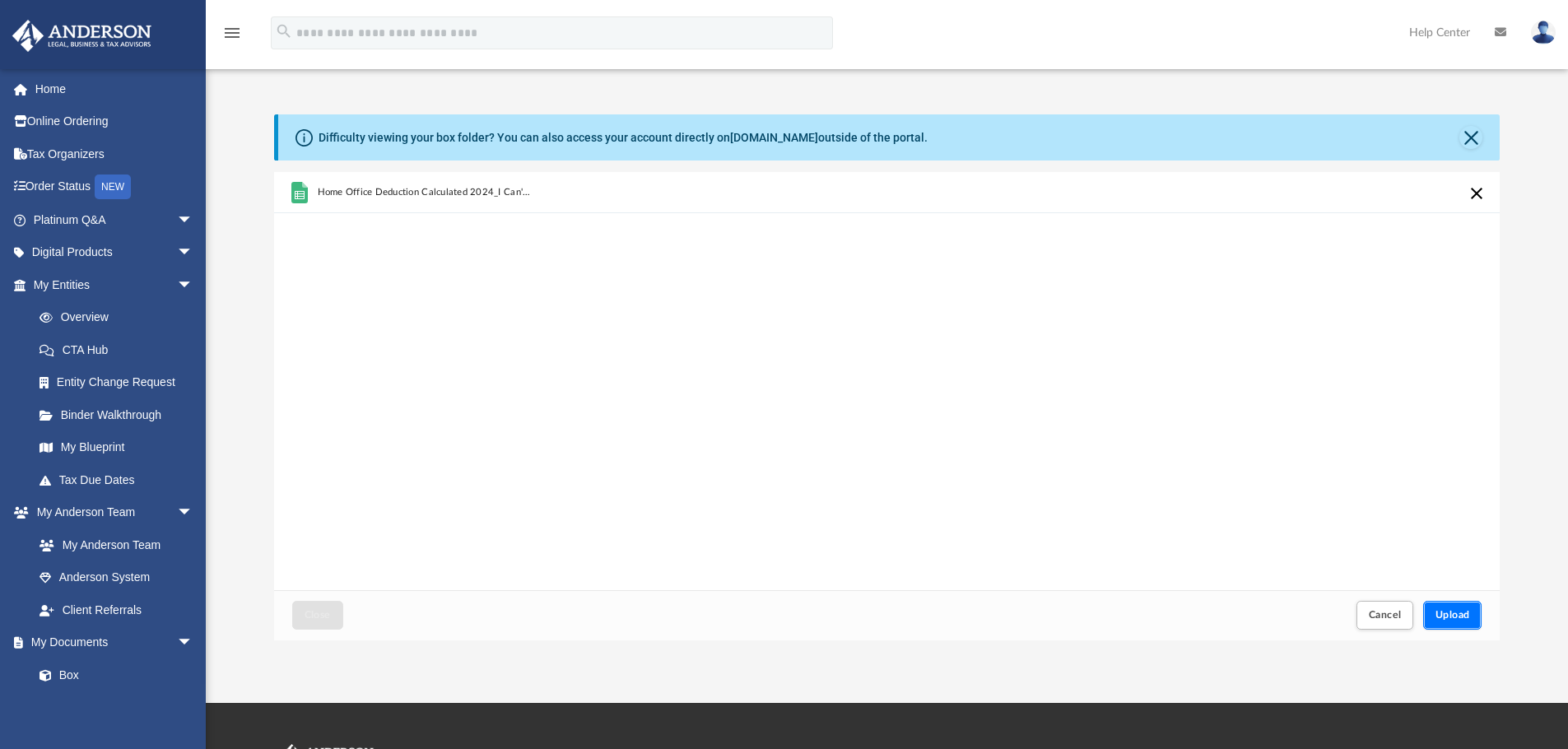
click at [1462, 616] on span "Upload" at bounding box center [1452, 614] width 35 height 10
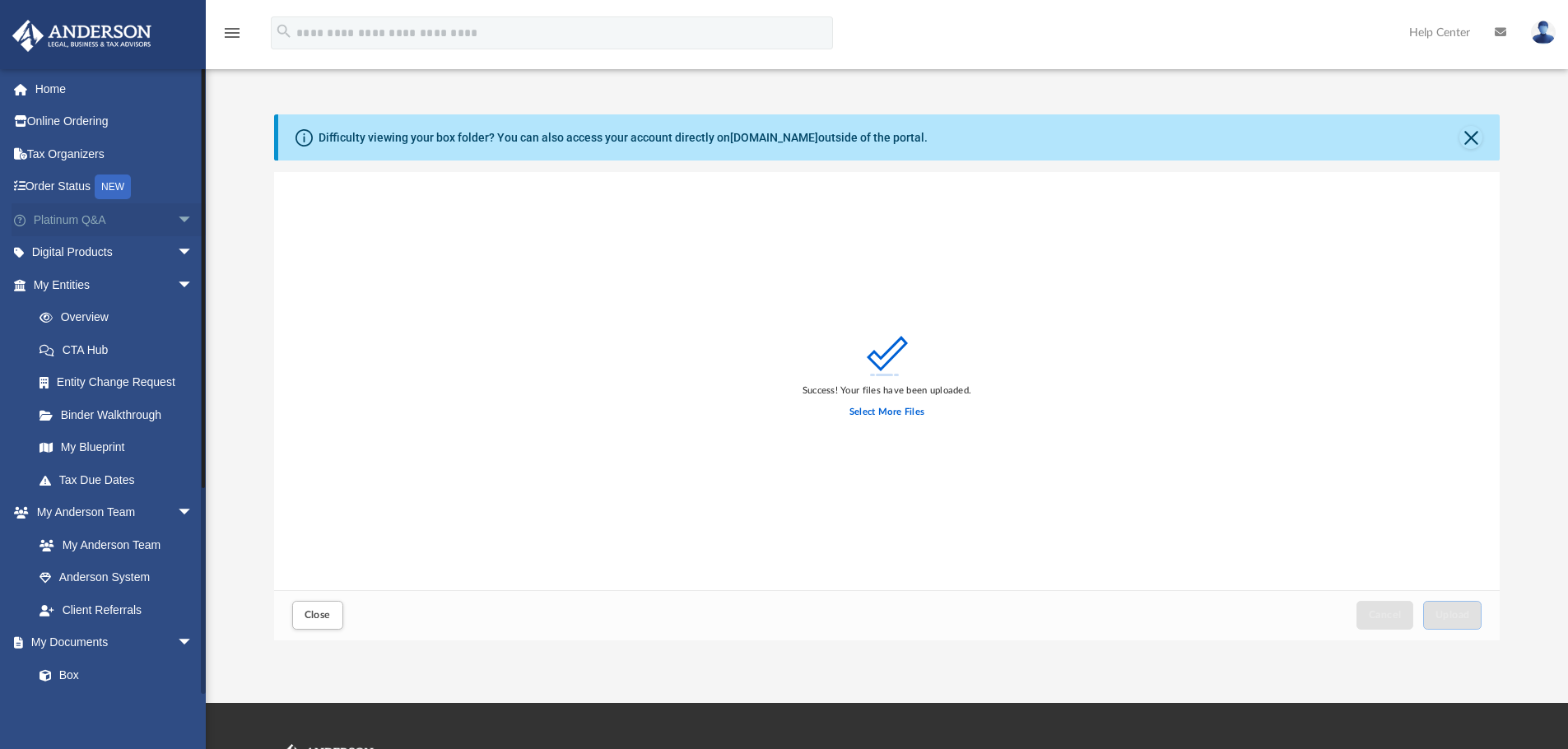
click at [177, 225] on span "arrow_drop_down" at bounding box center [194, 219] width 33 height 34
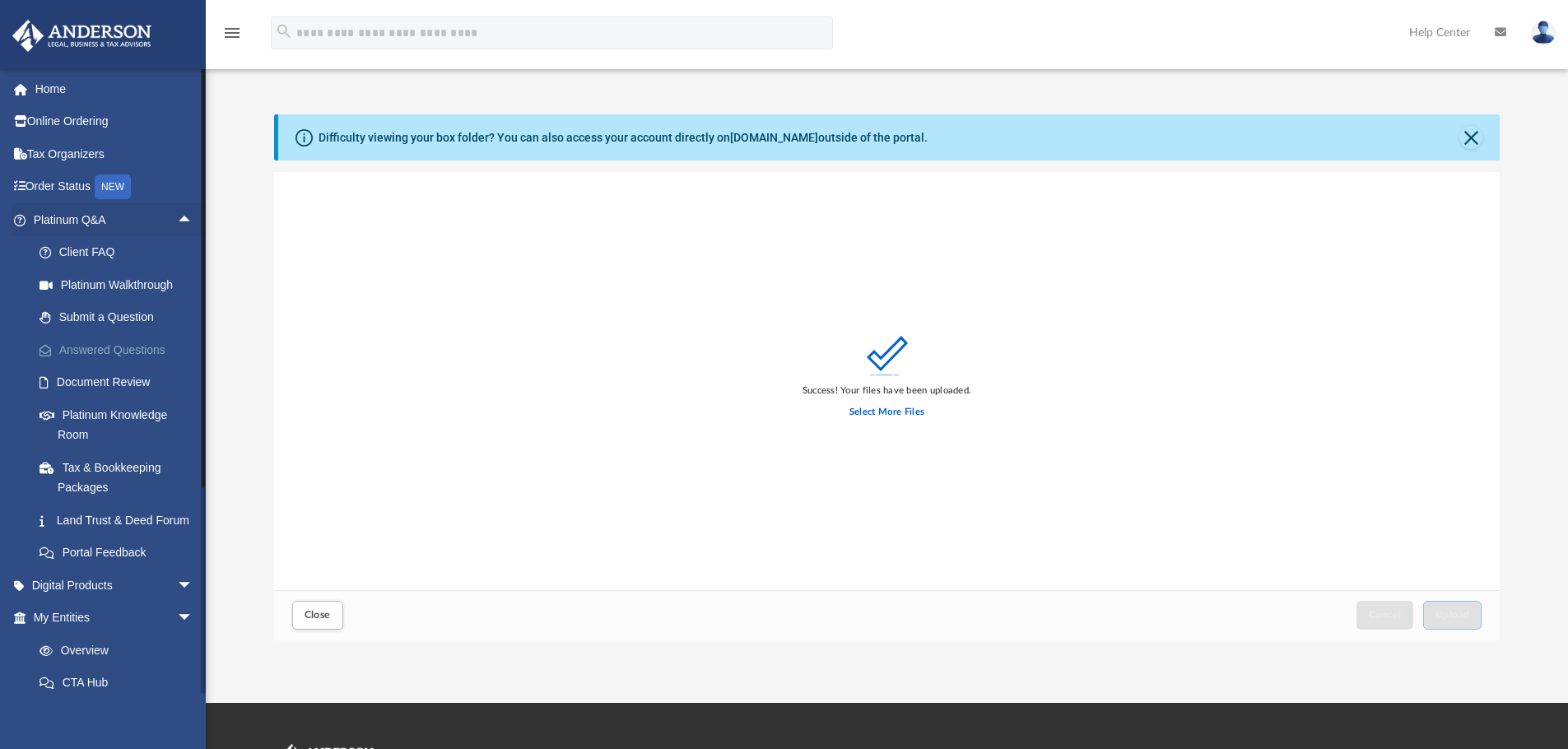
click at [88, 352] on link "Answered Questions" at bounding box center [121, 350] width 195 height 33
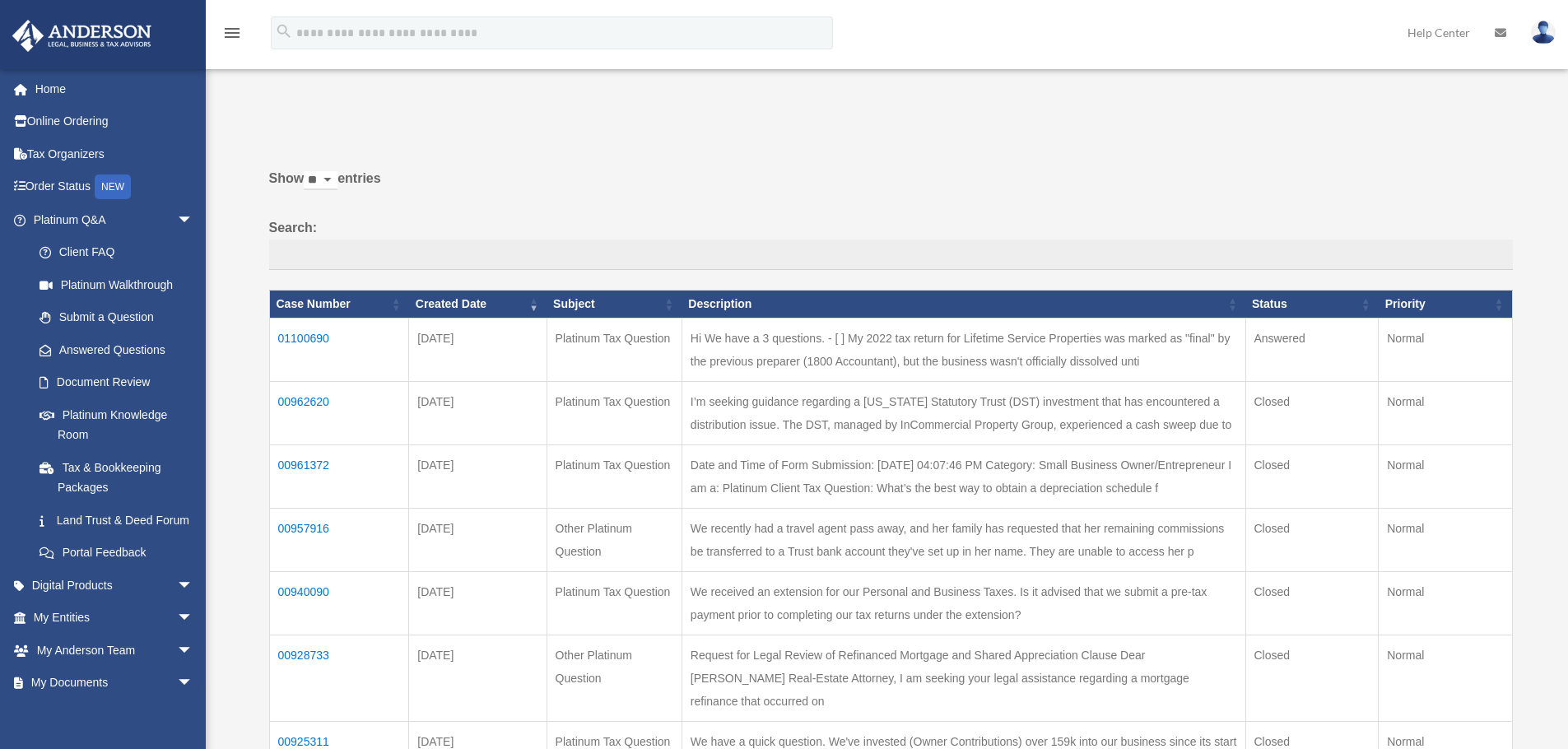
click at [315, 338] on td "01100690" at bounding box center [340, 349] width 140 height 63
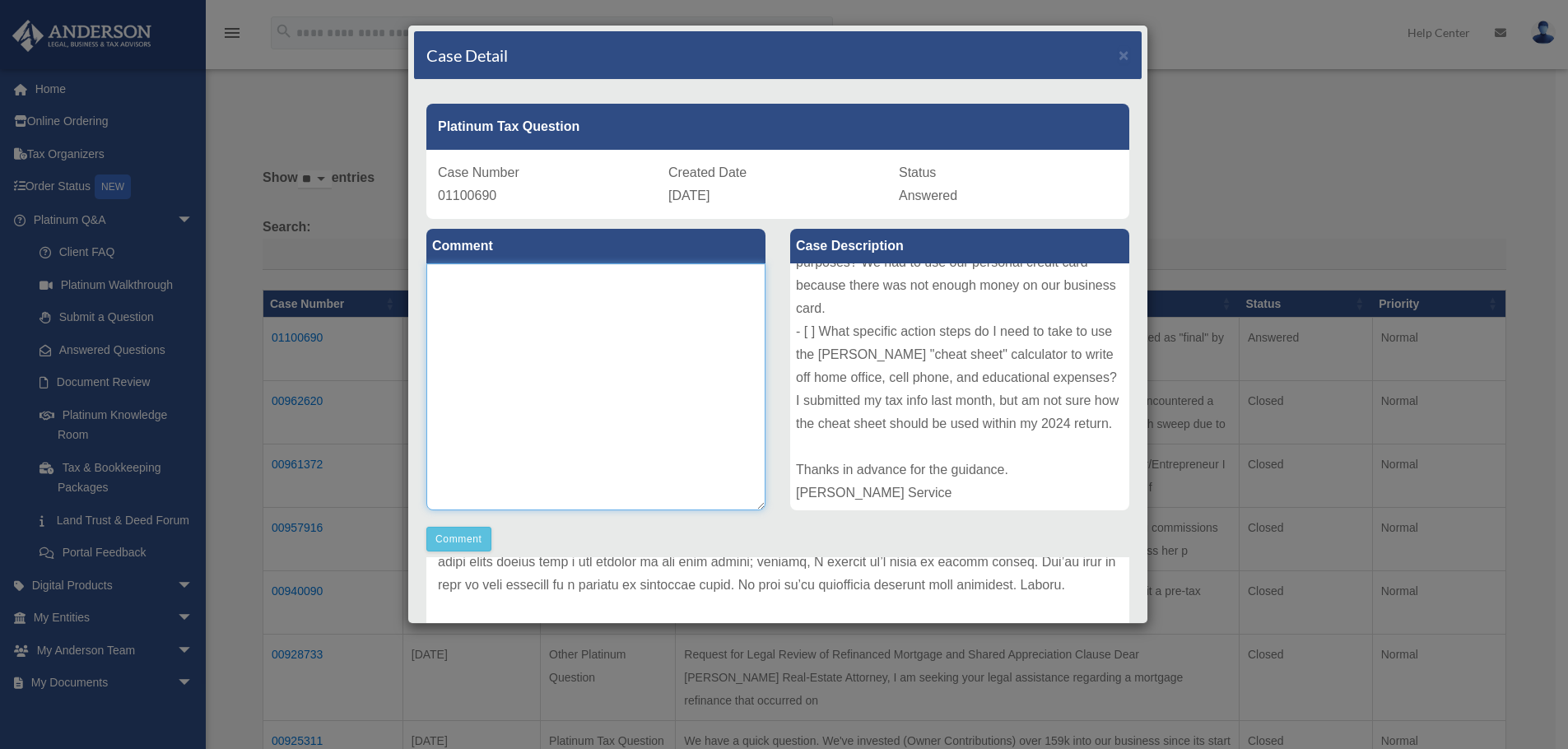
click at [547, 292] on textarea at bounding box center [595, 387] width 339 height 247
click at [699, 277] on textarea "**********" at bounding box center [595, 387] width 339 height 247
paste textarea "**********"
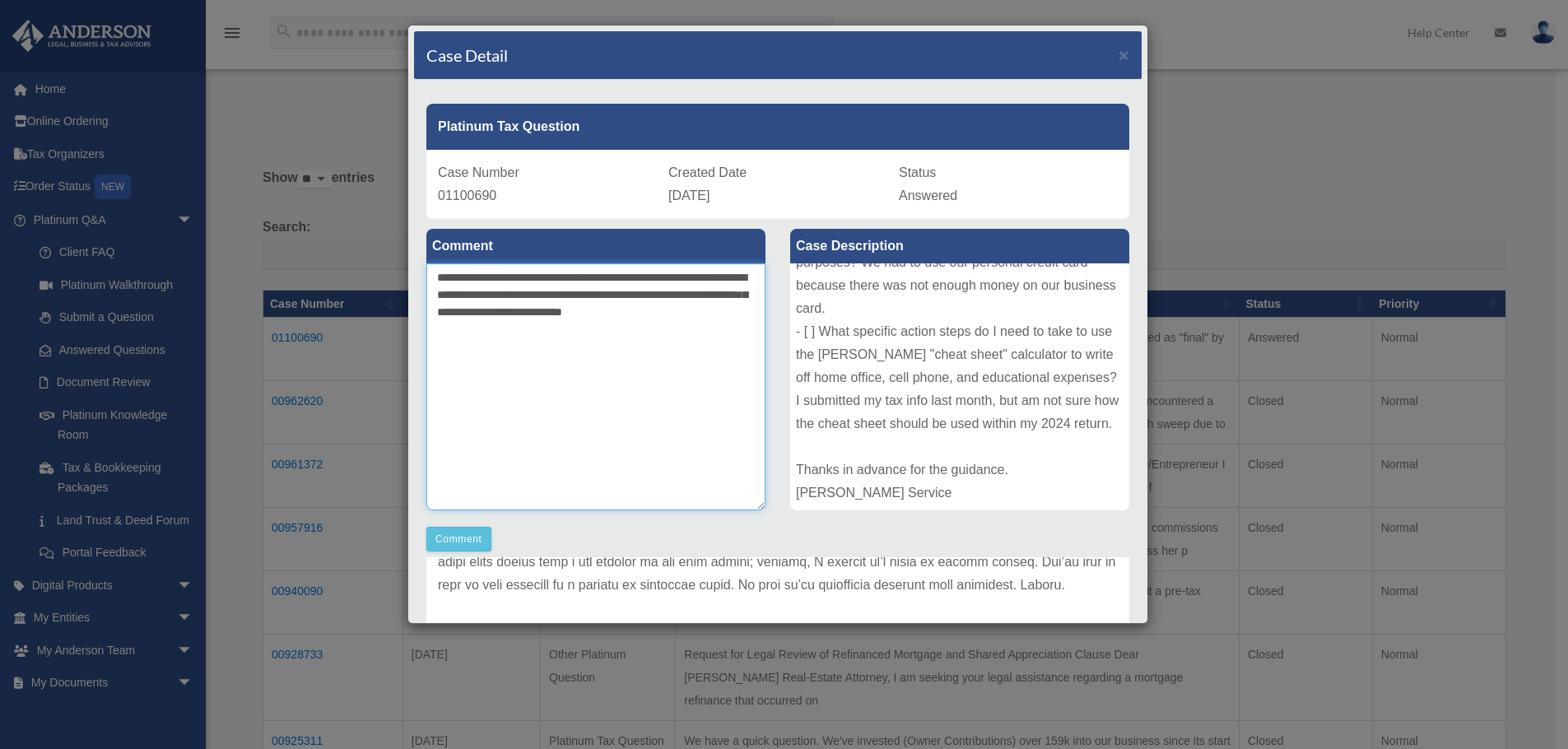
click at [544, 295] on textarea "**********" at bounding box center [595, 387] width 339 height 247
click at [583, 312] on textarea "**********" at bounding box center [595, 387] width 339 height 247
click at [549, 328] on textarea "**********" at bounding box center [595, 387] width 339 height 247
click at [516, 379] on textarea "**********" at bounding box center [595, 387] width 339 height 247
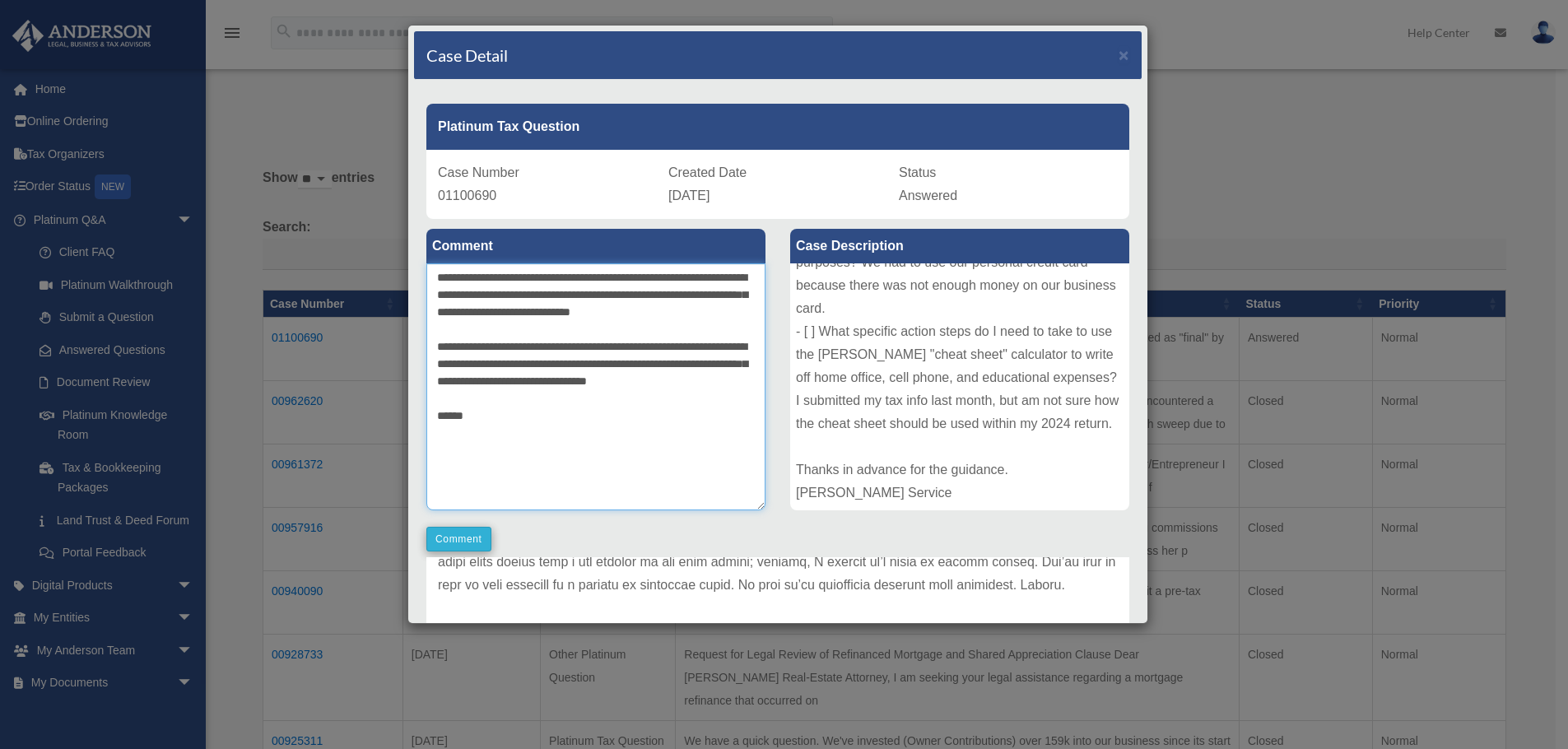
type textarea "**********"
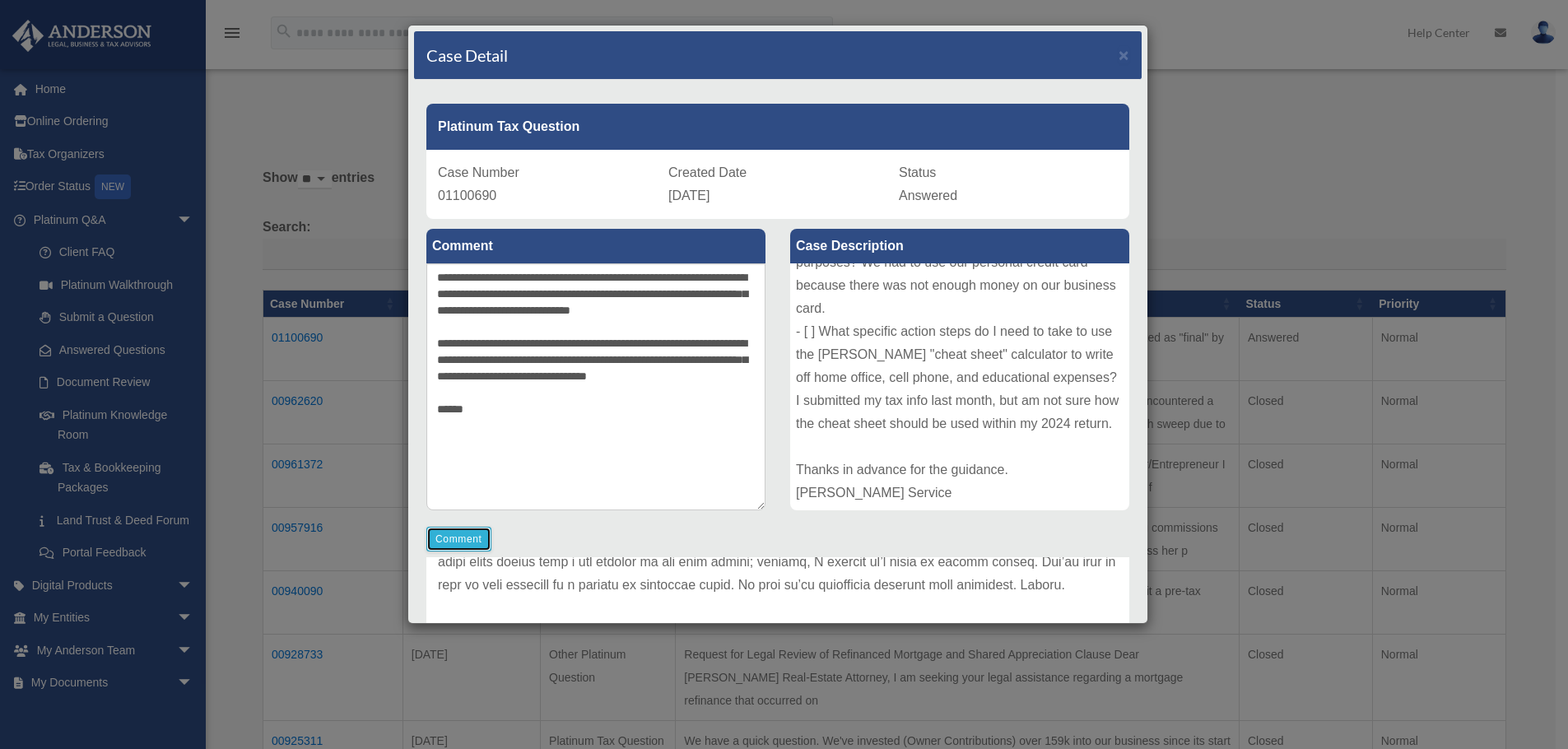
click at [459, 541] on button "Comment" at bounding box center [458, 539] width 65 height 25
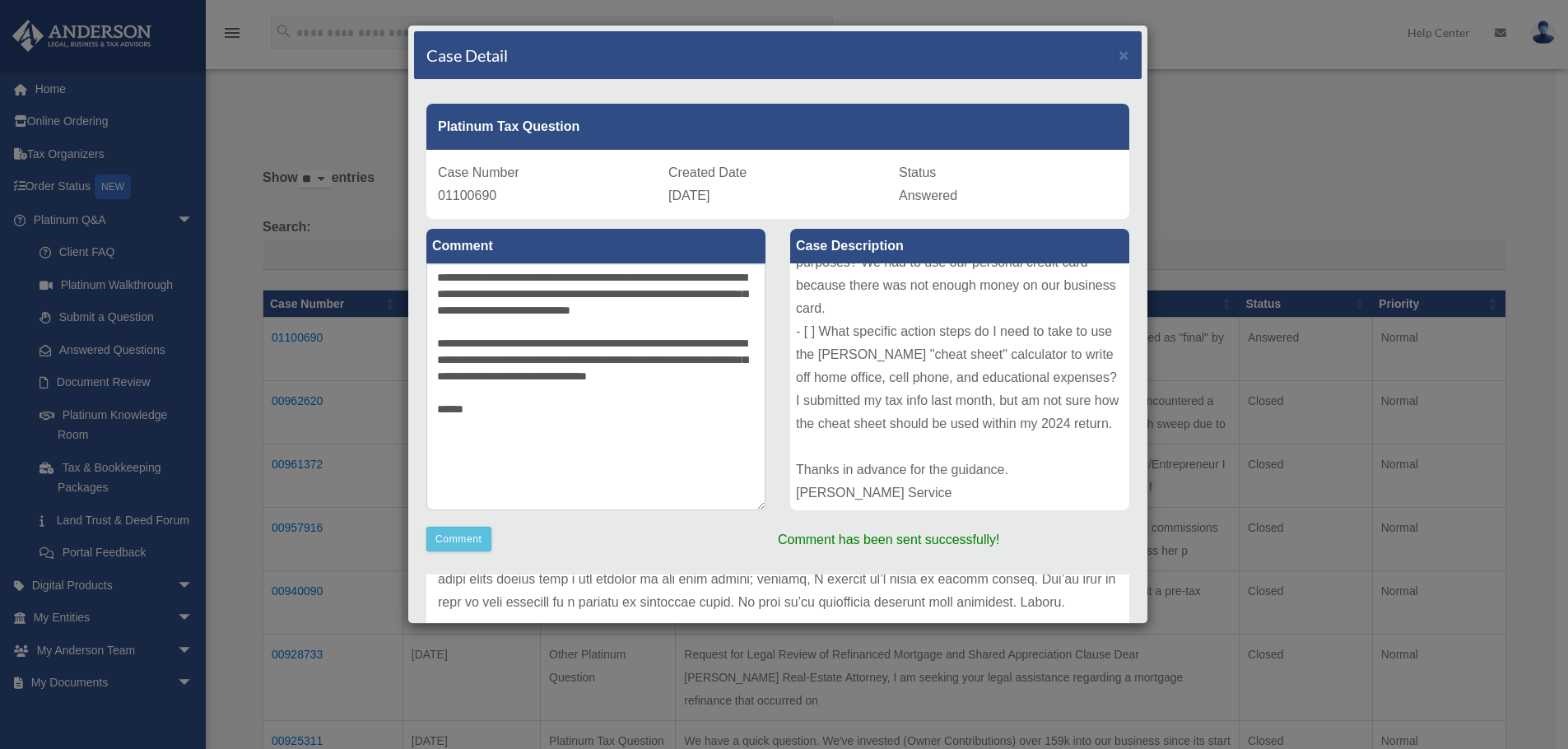
click at [1118, 53] on div "Case Detail ×" at bounding box center [778, 55] width 727 height 48
click at [1119, 55] on span "×" at bounding box center [1124, 54] width 10 height 19
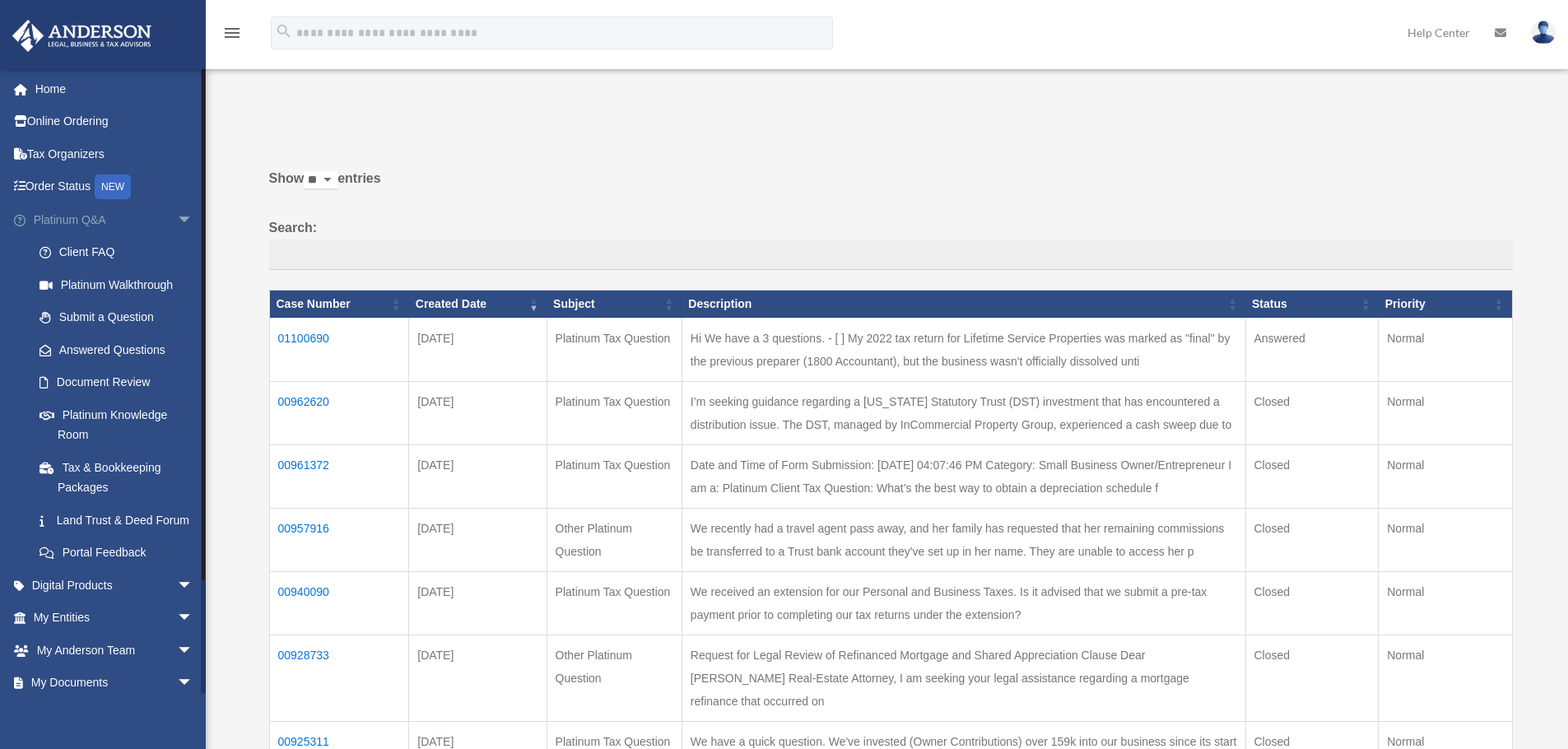
click at [177, 227] on span "arrow_drop_down" at bounding box center [194, 219] width 33 height 34
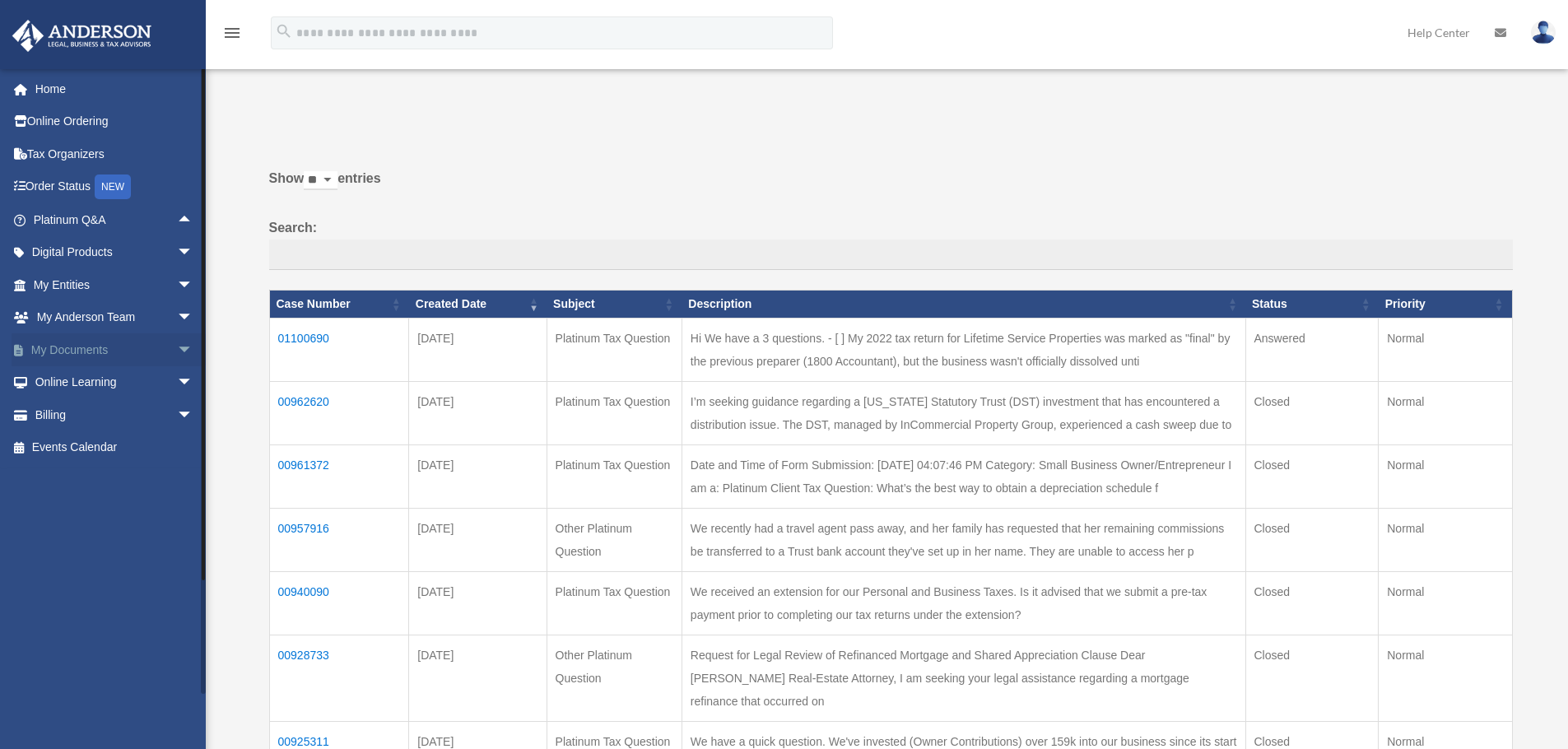
click at [177, 351] on span "arrow_drop_down" at bounding box center [194, 350] width 33 height 34
click at [66, 385] on link "Box" at bounding box center [121, 383] width 195 height 33
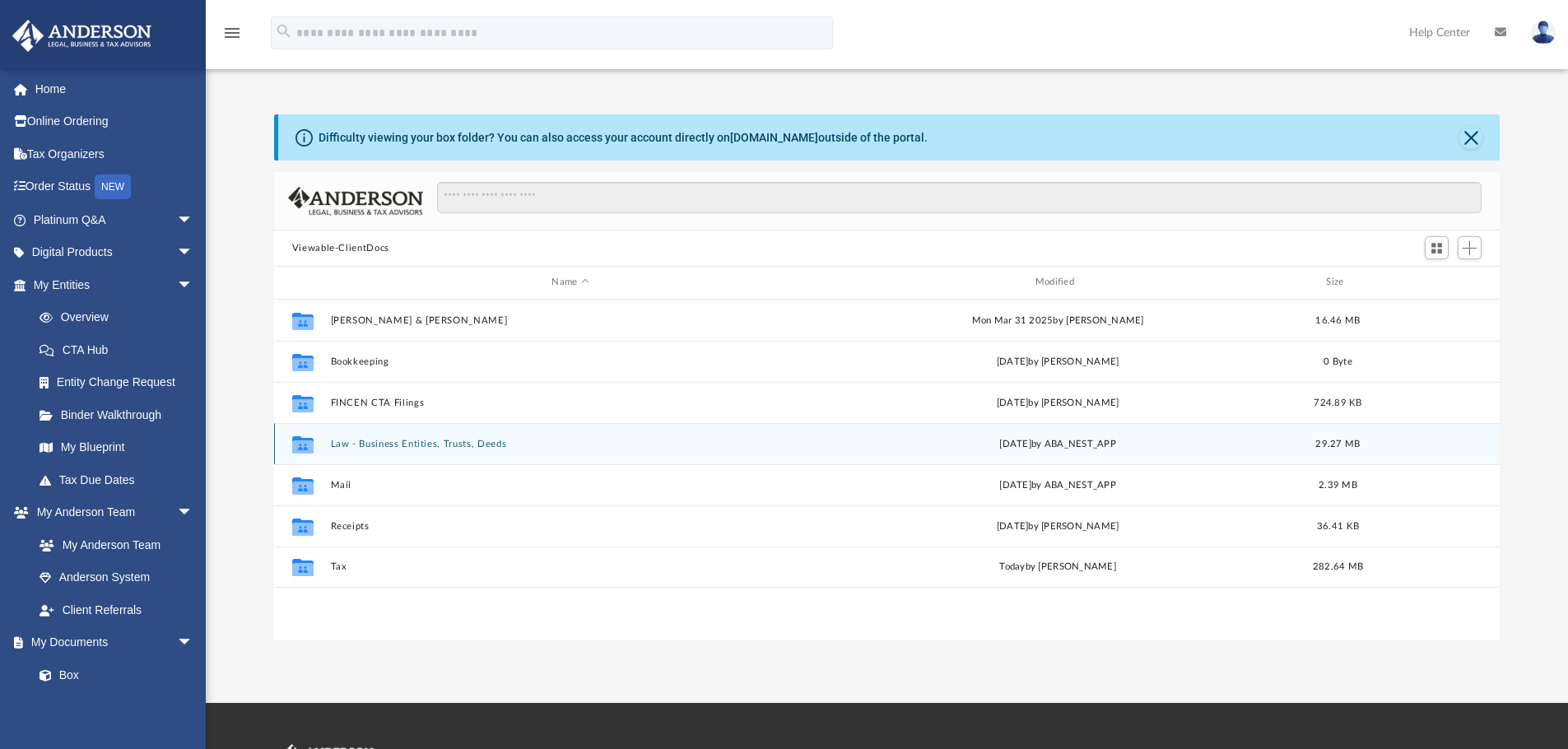
scroll to position [362, 1213]
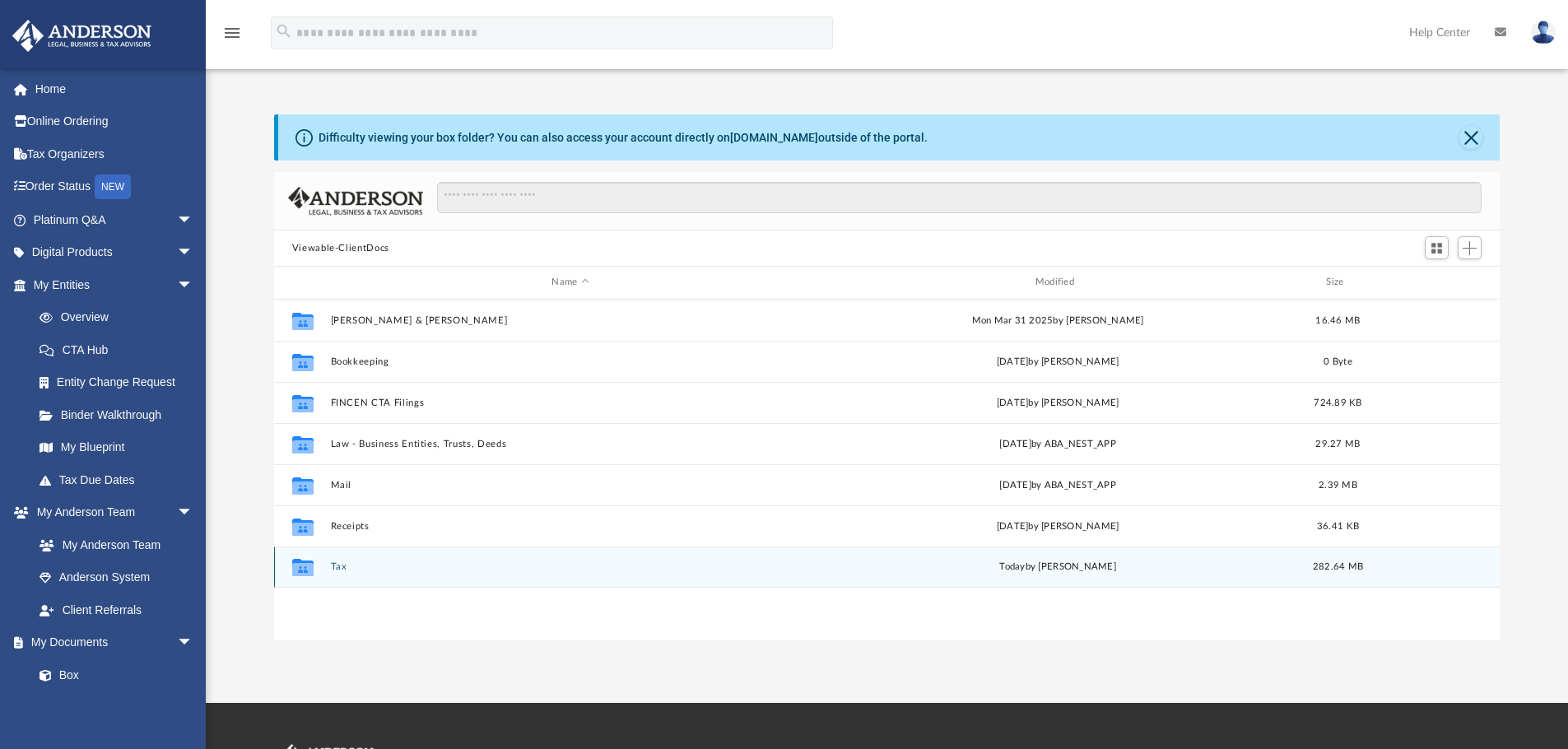
click at [336, 569] on button "Tax" at bounding box center [569, 567] width 479 height 10
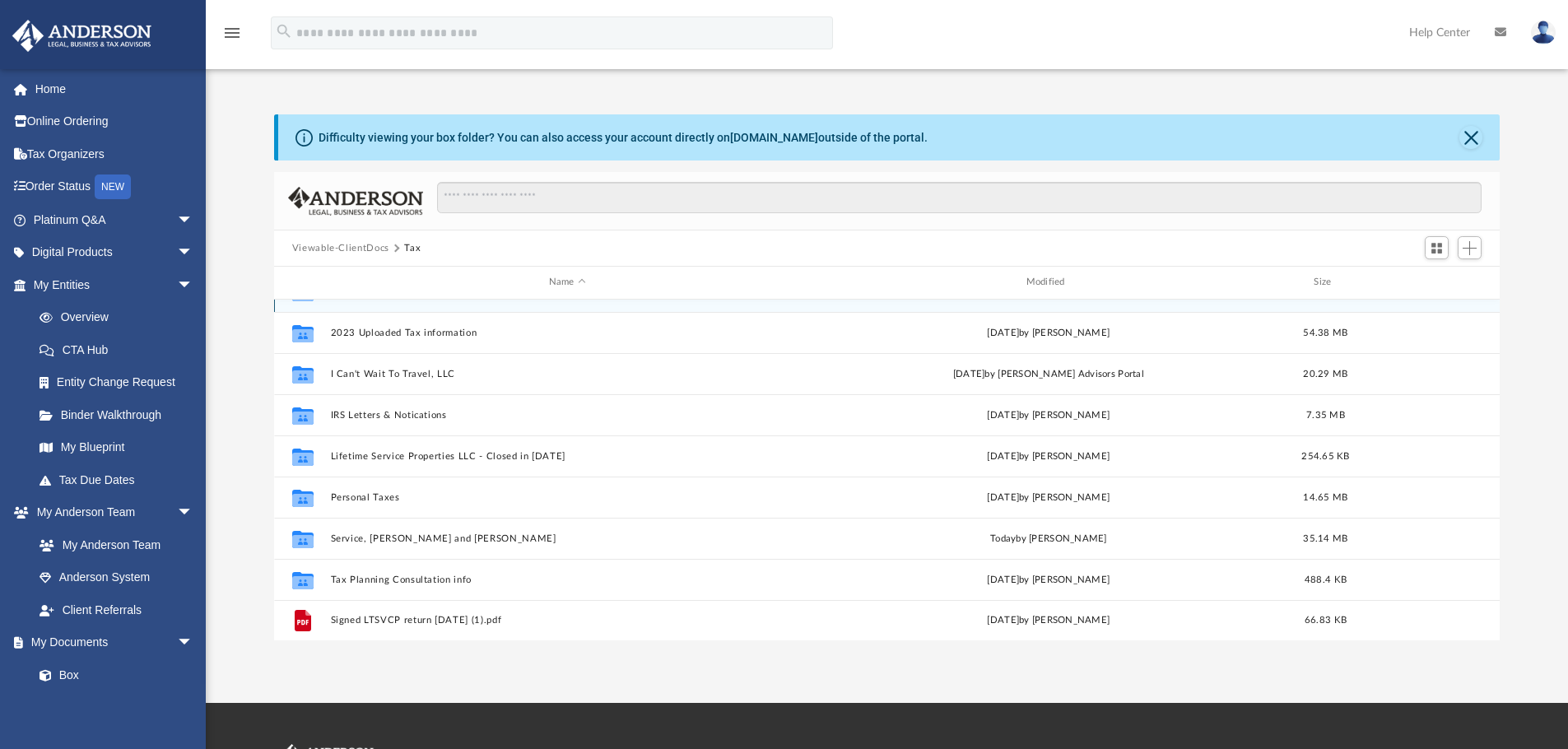
scroll to position [29, 0]
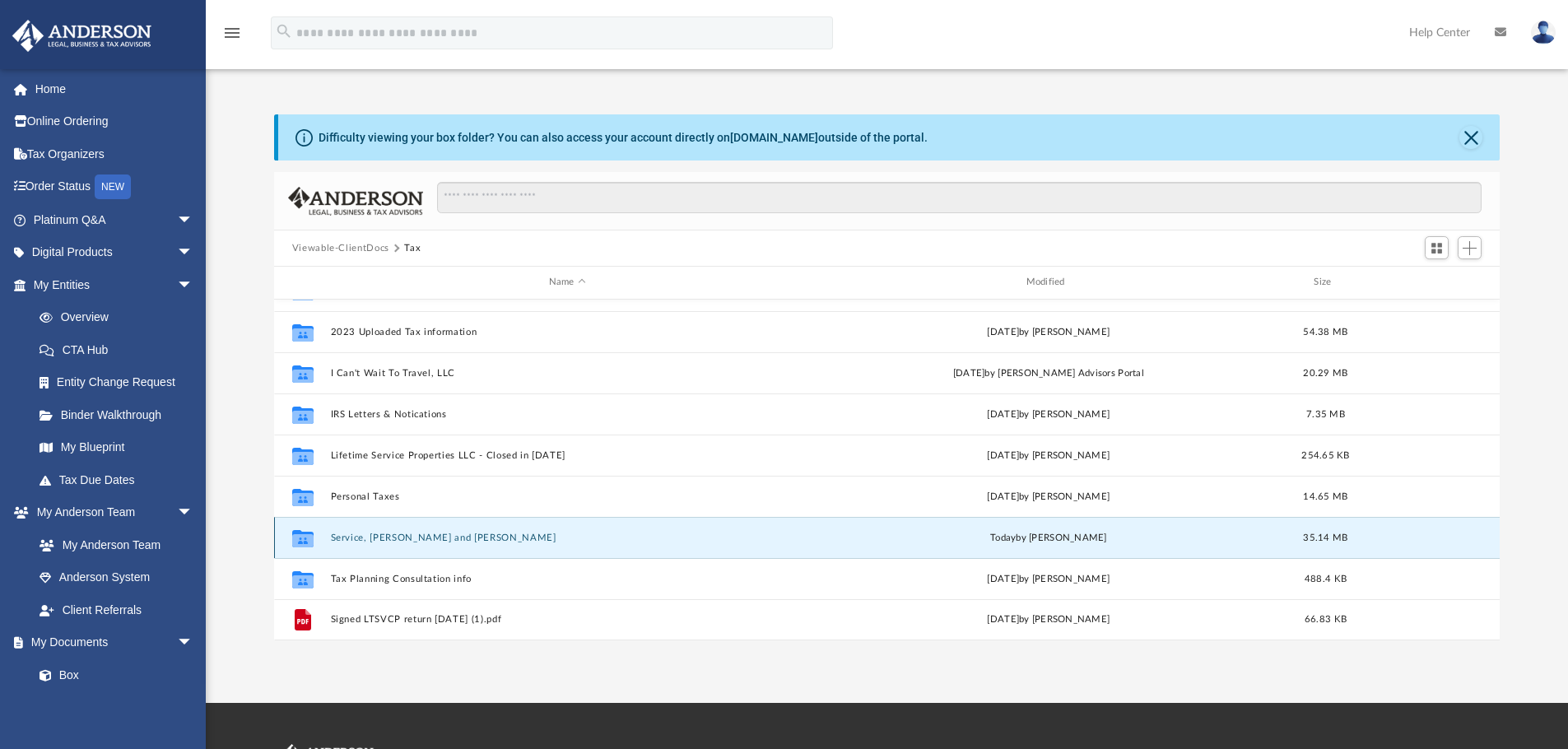
click at [378, 539] on button "Service, [PERSON_NAME] and [PERSON_NAME]" at bounding box center [567, 537] width 474 height 10
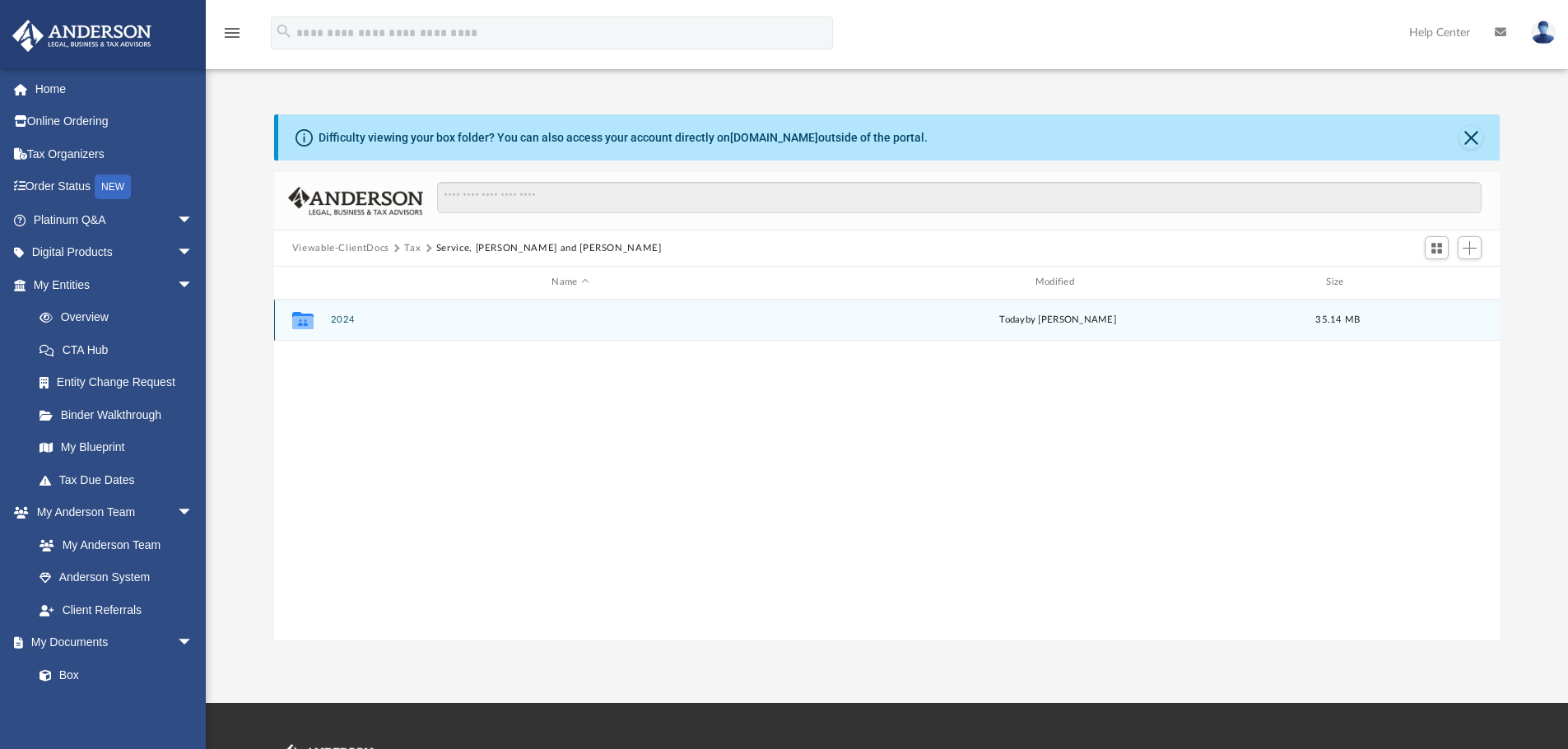
click at [330, 321] on button "2024" at bounding box center [569, 320] width 479 height 10
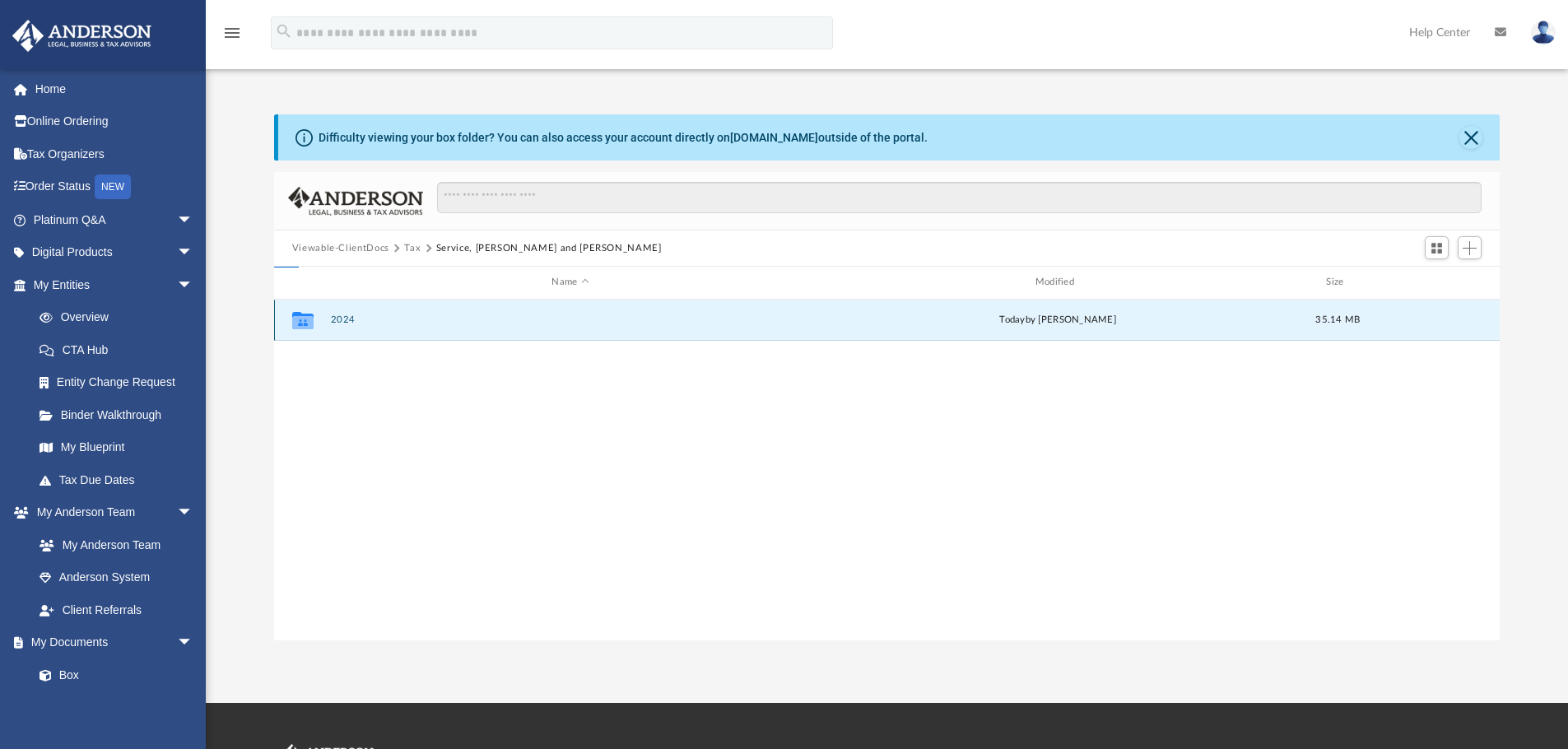
click at [330, 321] on button "2024" at bounding box center [569, 320] width 479 height 10
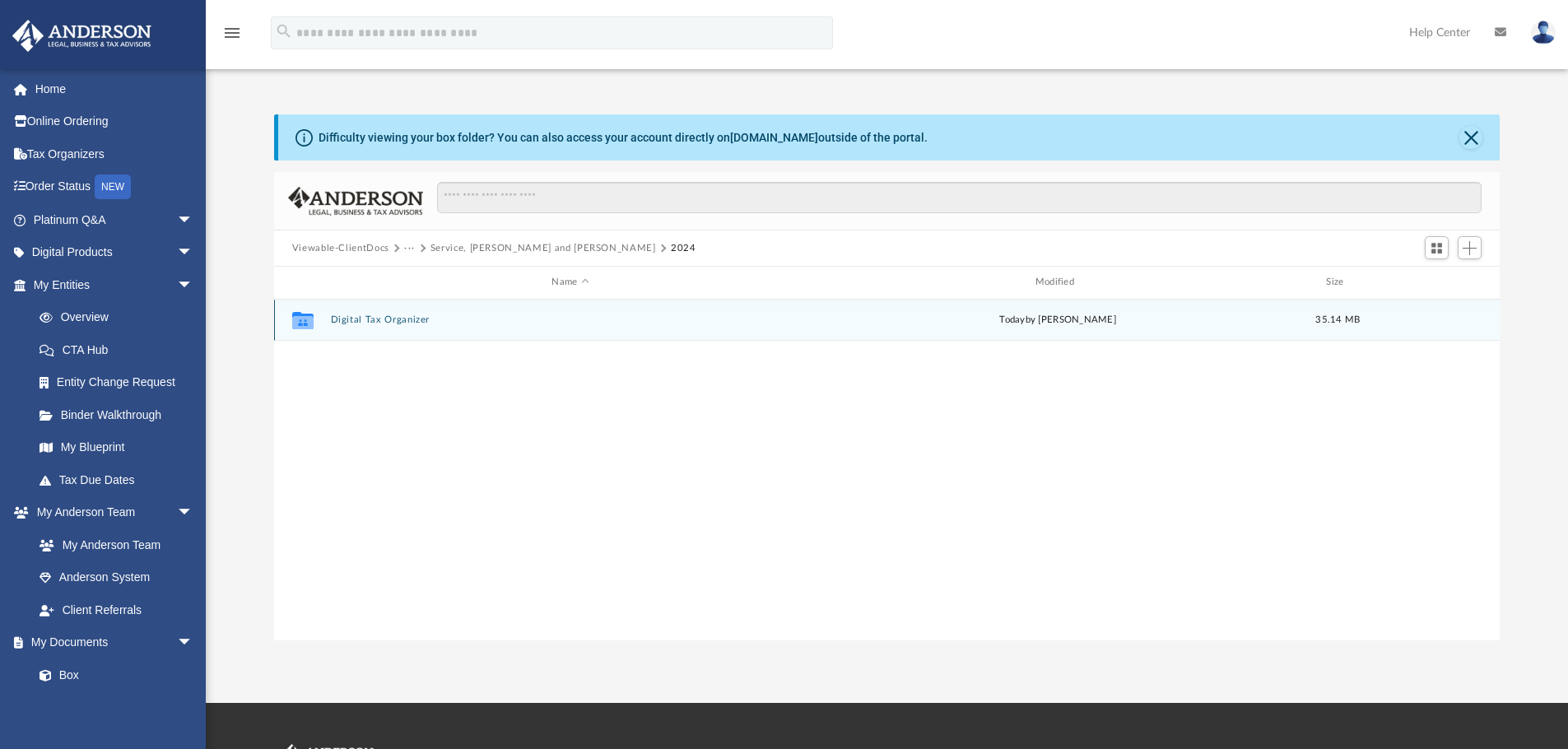
click at [336, 321] on button "Digital Tax Organizer" at bounding box center [569, 320] width 479 height 10
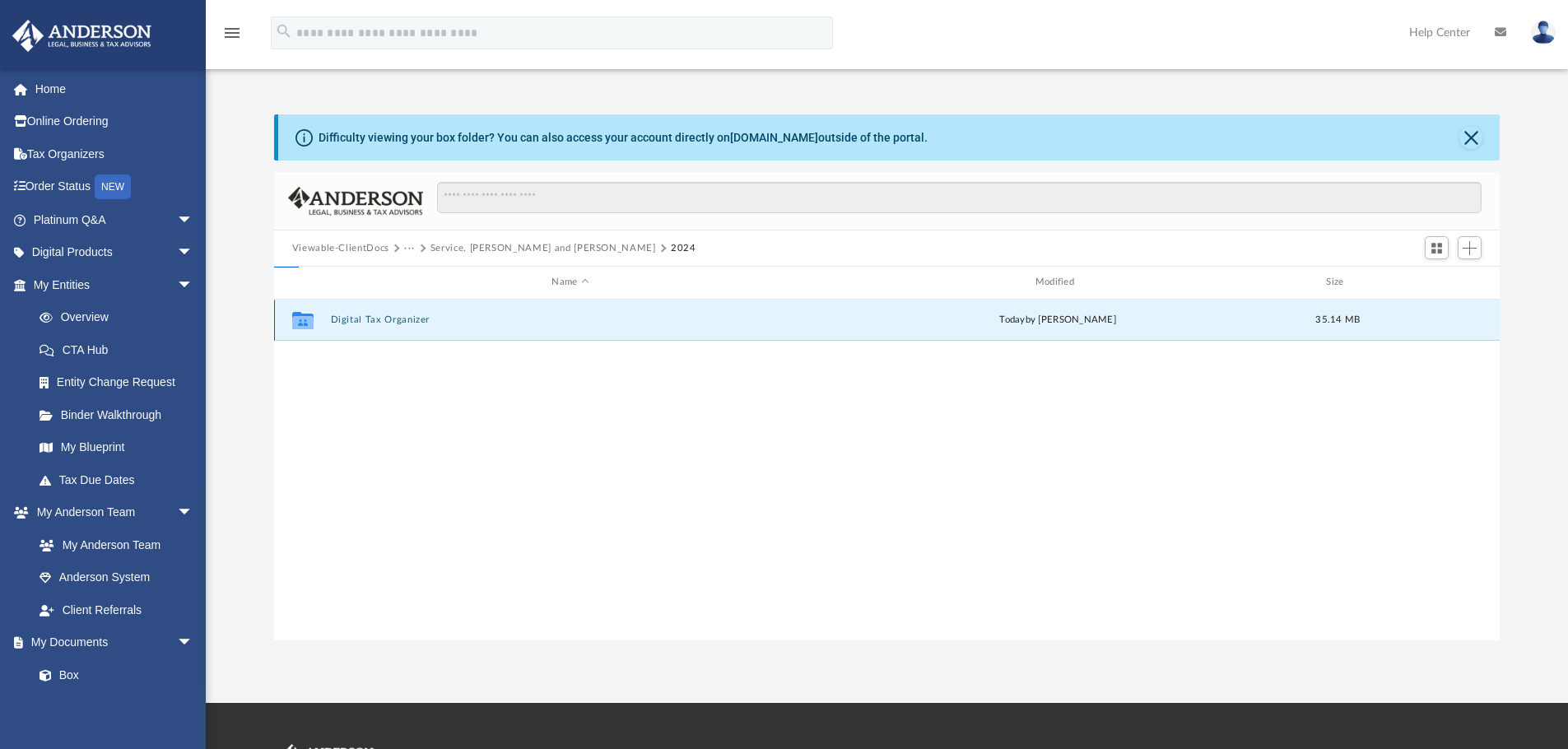
click at [336, 321] on button "Digital Tax Organizer" at bounding box center [569, 320] width 479 height 10
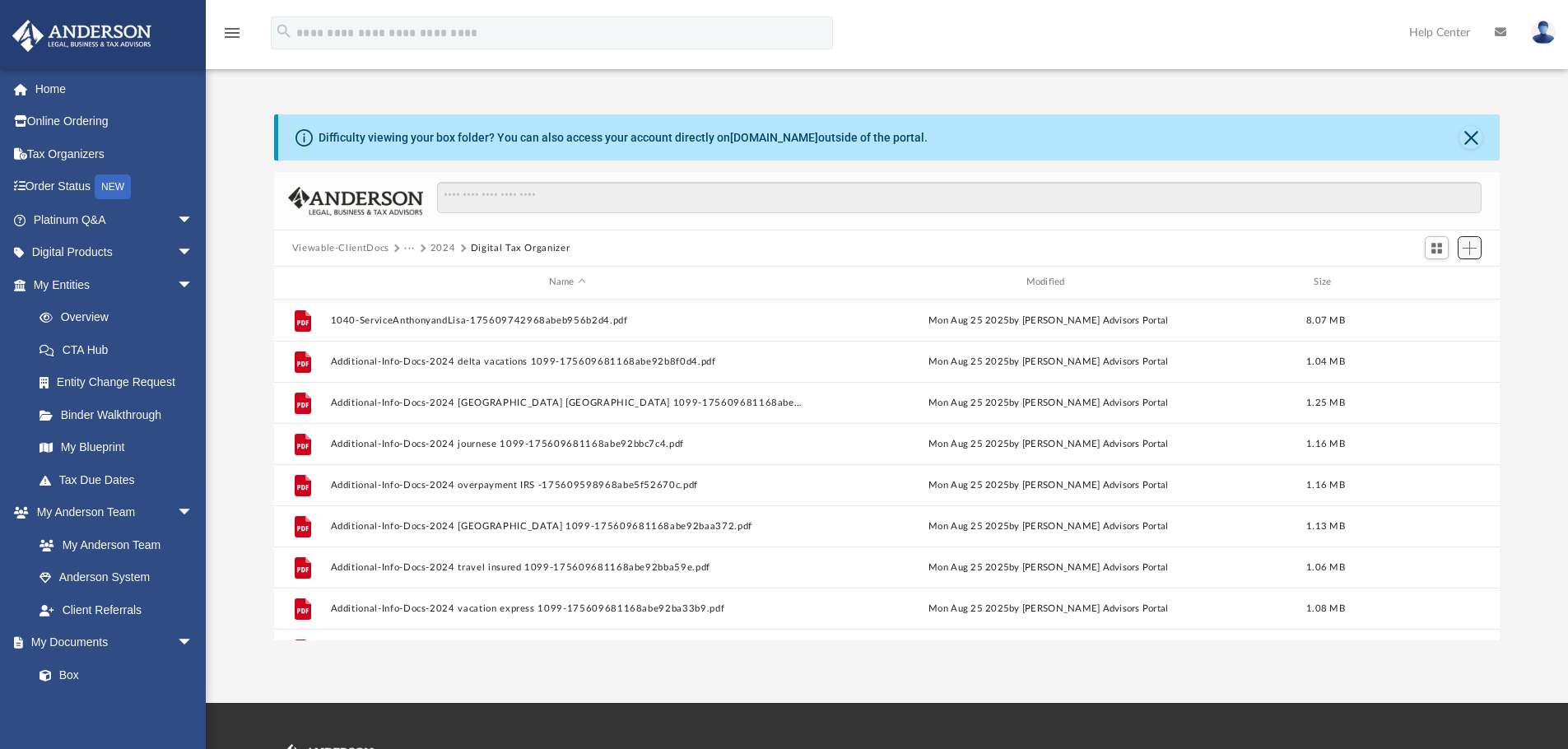
click at [1481, 250] on button "Add" at bounding box center [1470, 247] width 25 height 23
click at [1431, 278] on li "Upload" at bounding box center [1445, 281] width 53 height 17
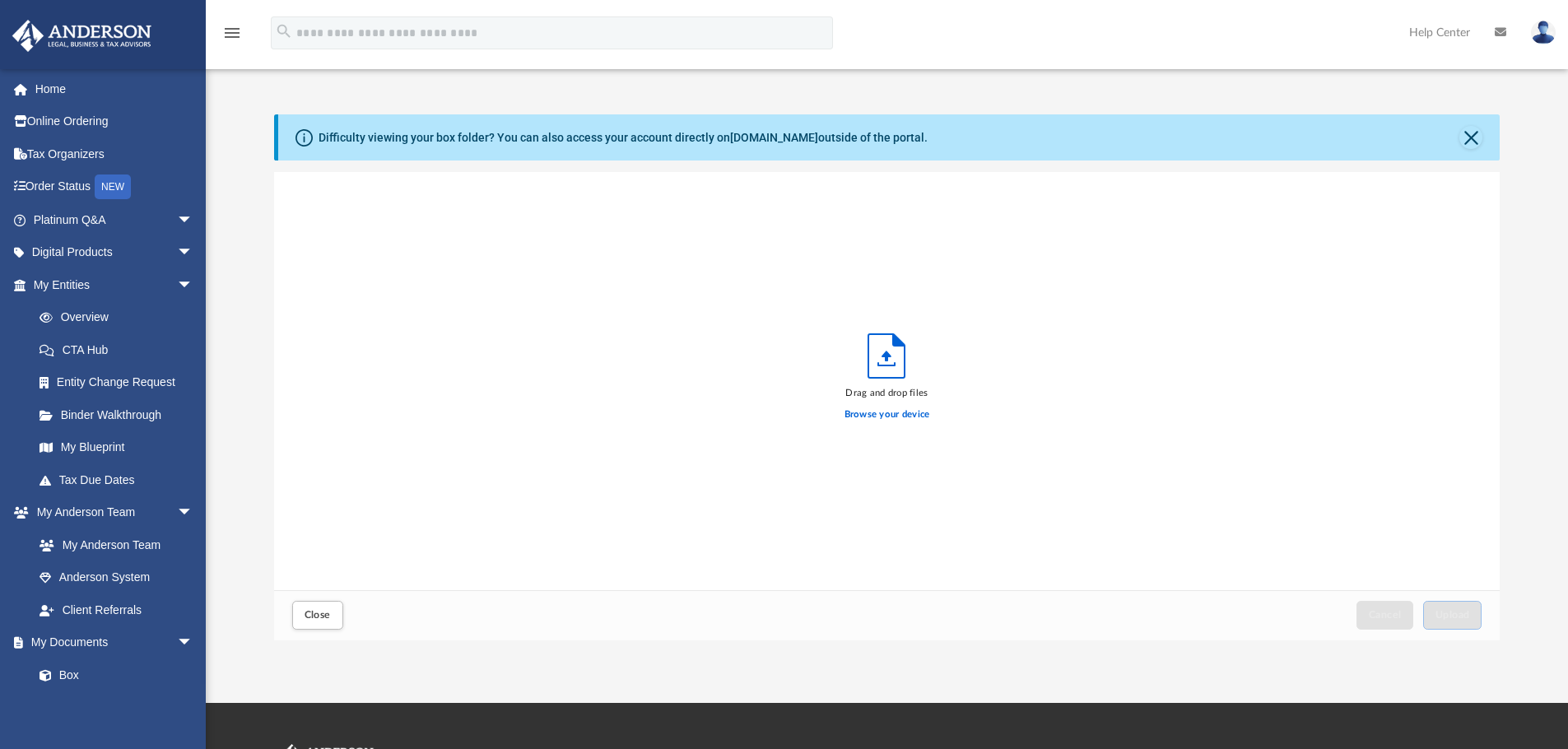
scroll to position [405, 1213]
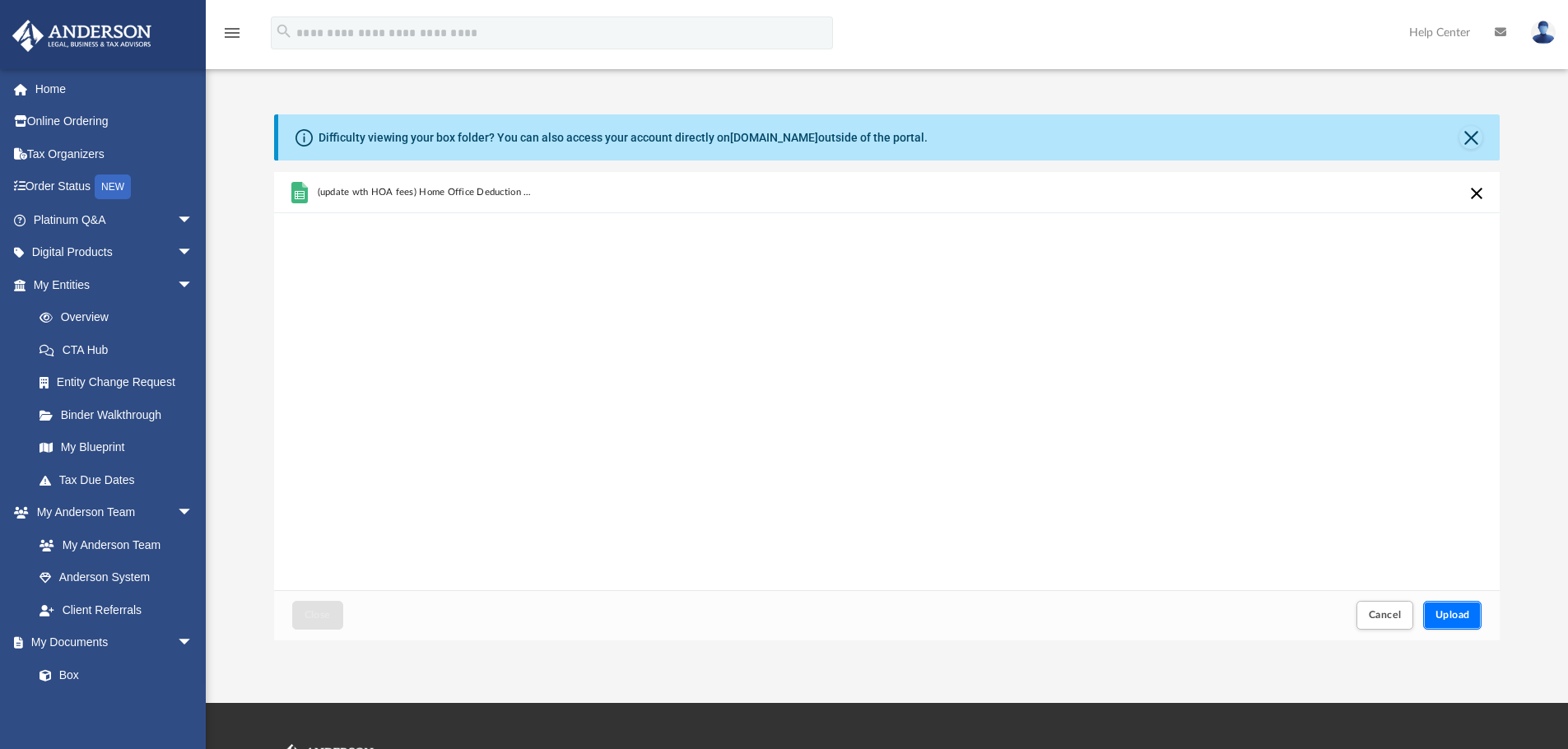
click at [1464, 619] on span "Upload" at bounding box center [1452, 614] width 35 height 10
